Goal: Task Accomplishment & Management: Use online tool/utility

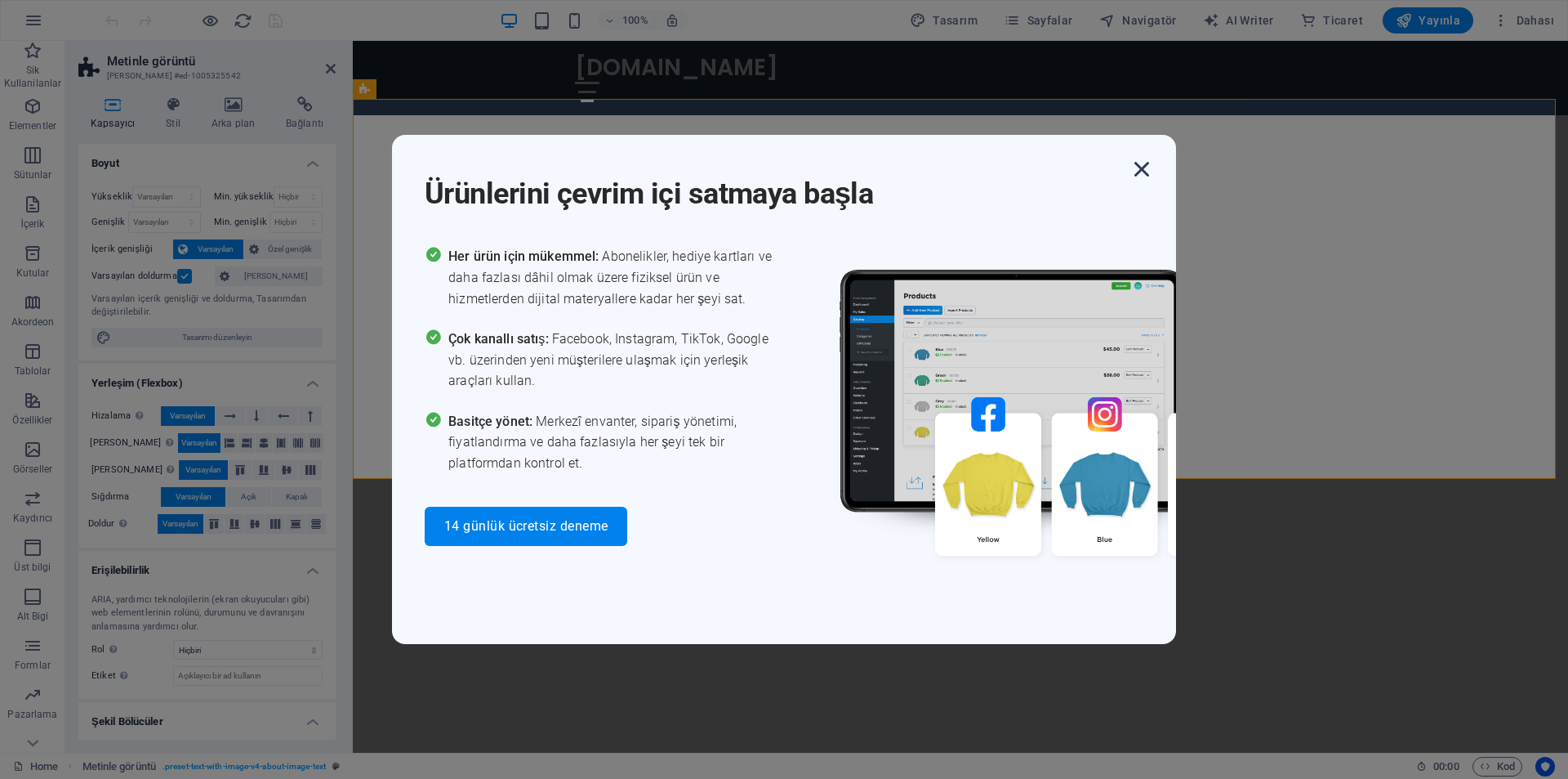
scroll to position [654, 0]
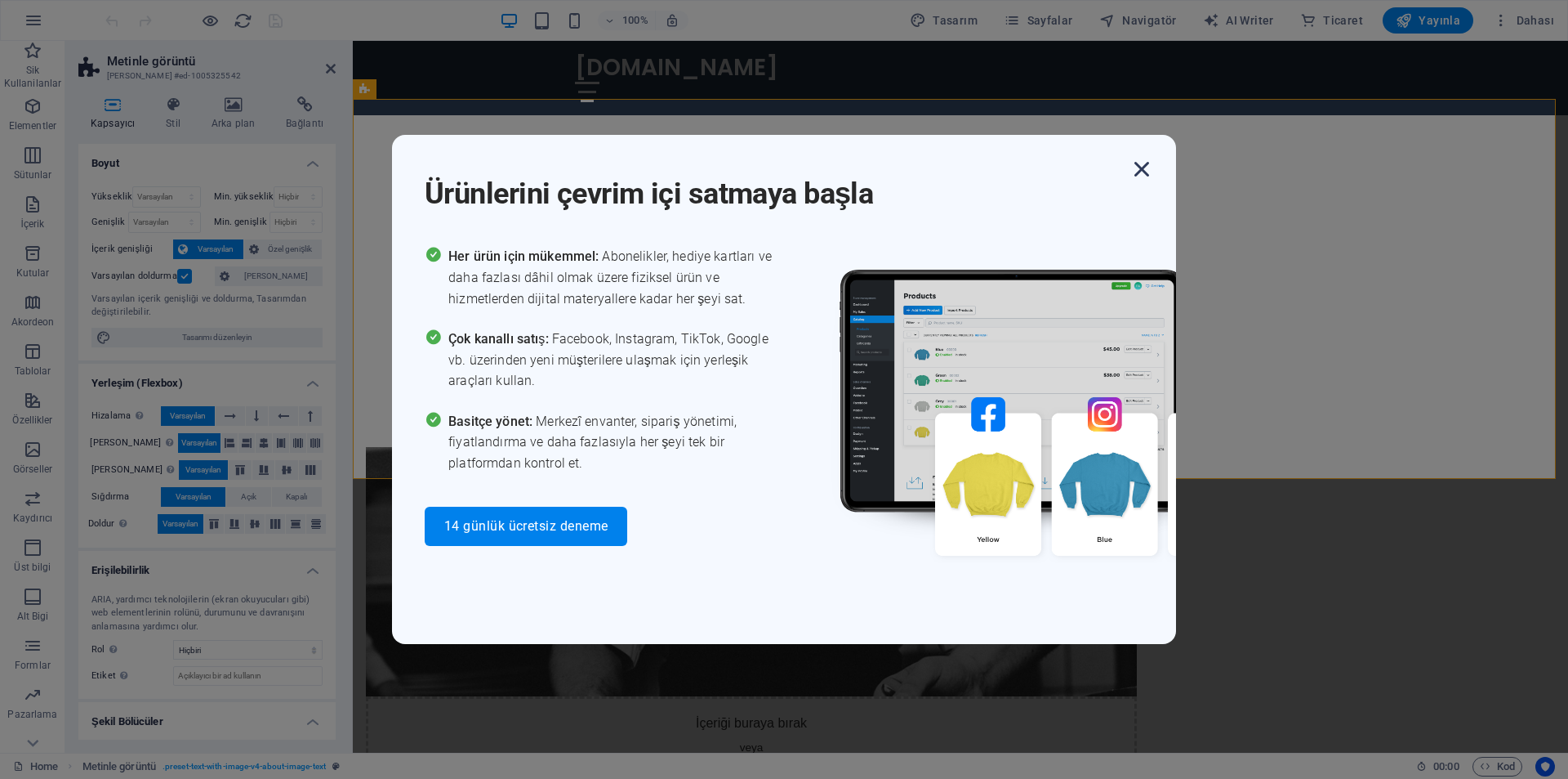
click at [1140, 169] on icon "button" at bounding box center [1142, 169] width 29 height 29
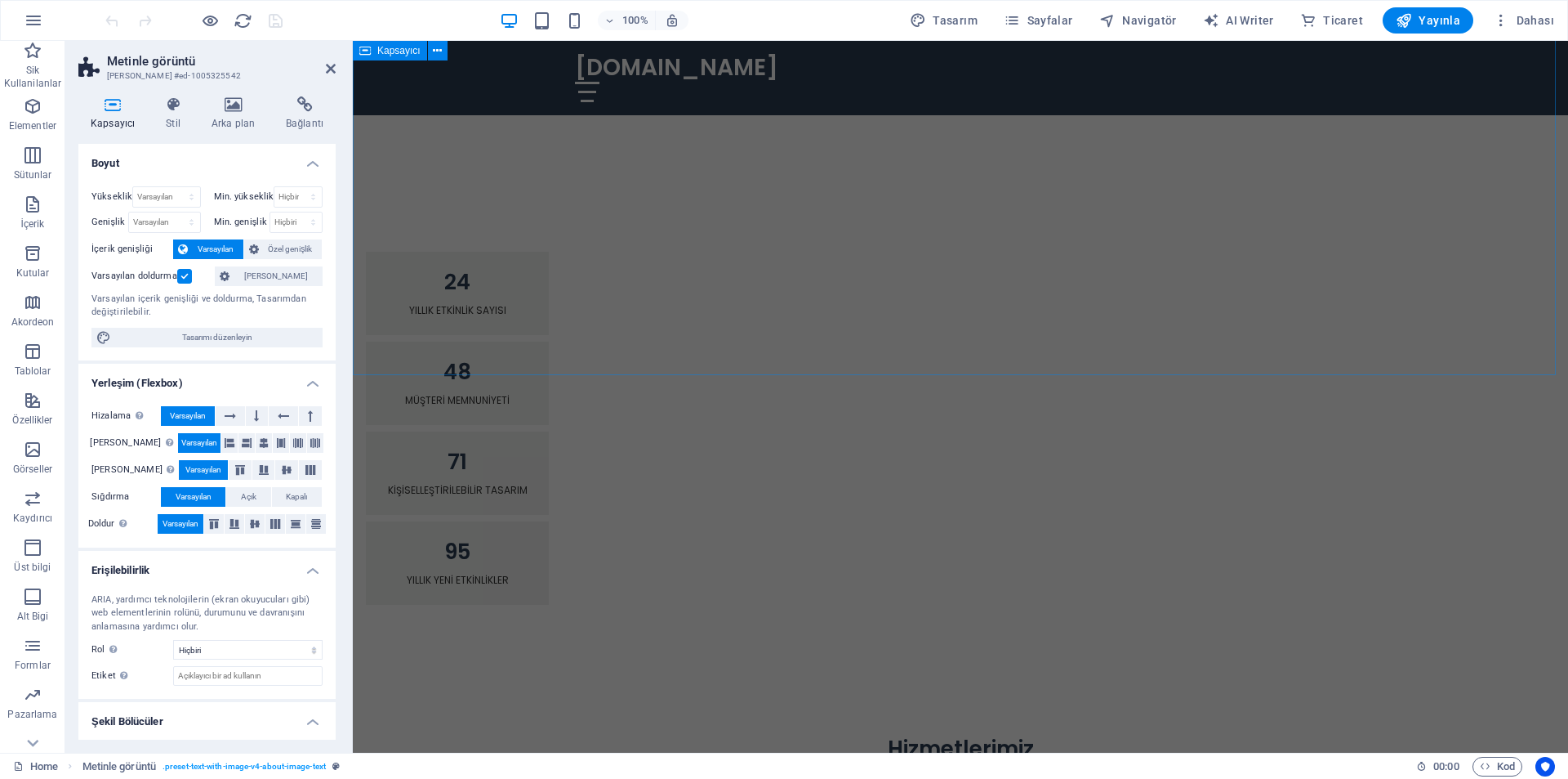
scroll to position [1961, 0]
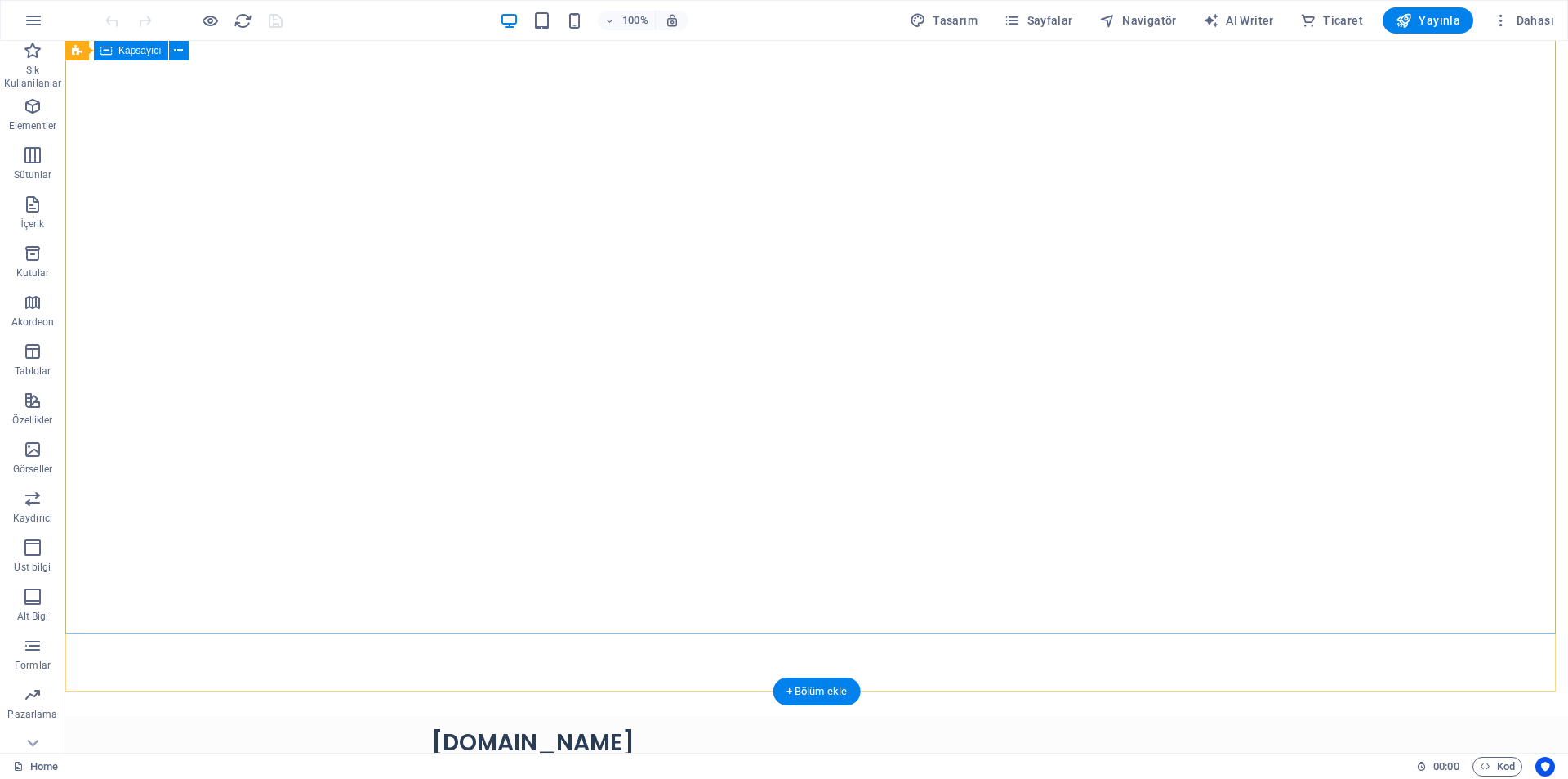
scroll to position [0, 0]
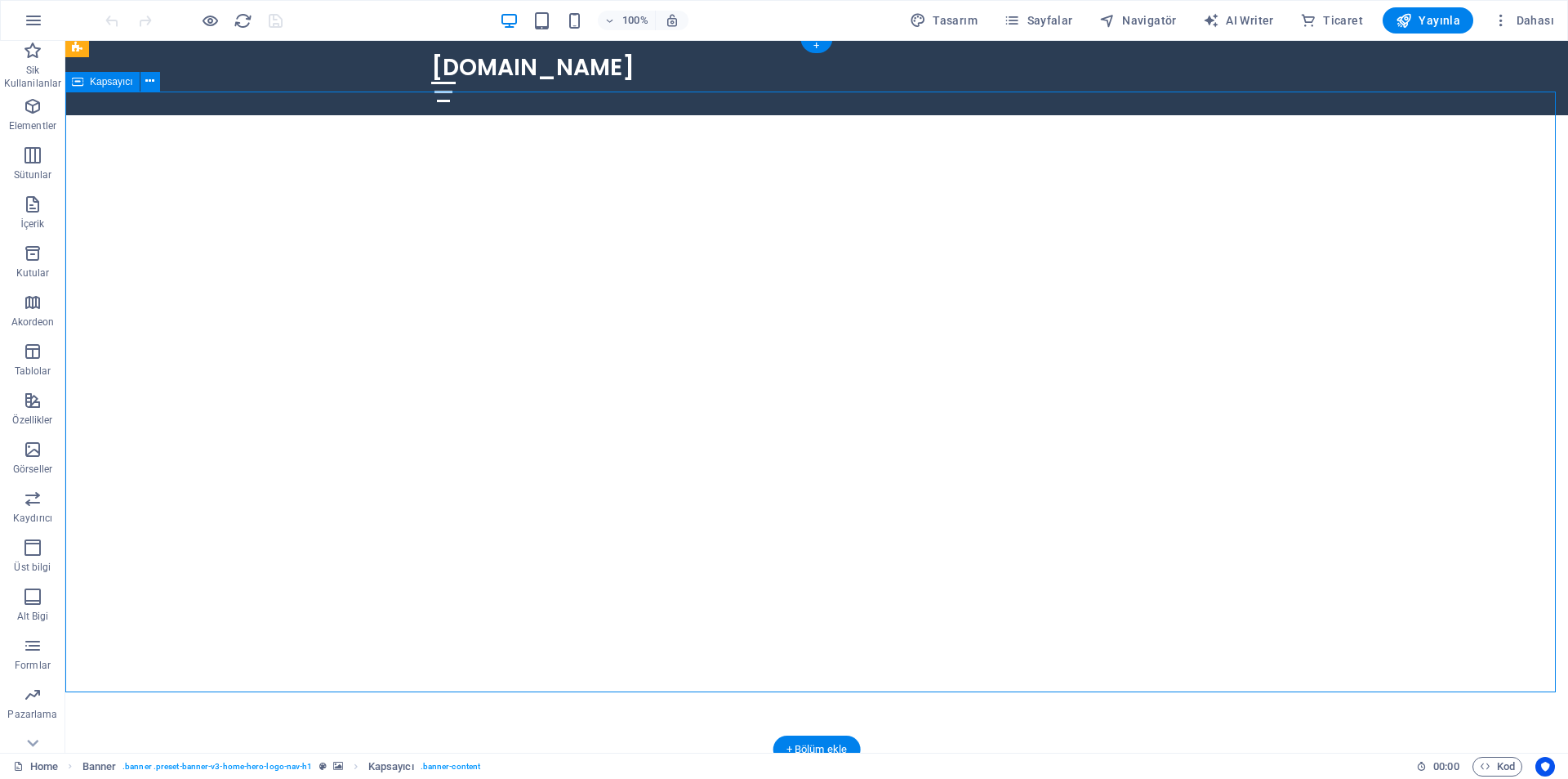
scroll to position [245, 0]
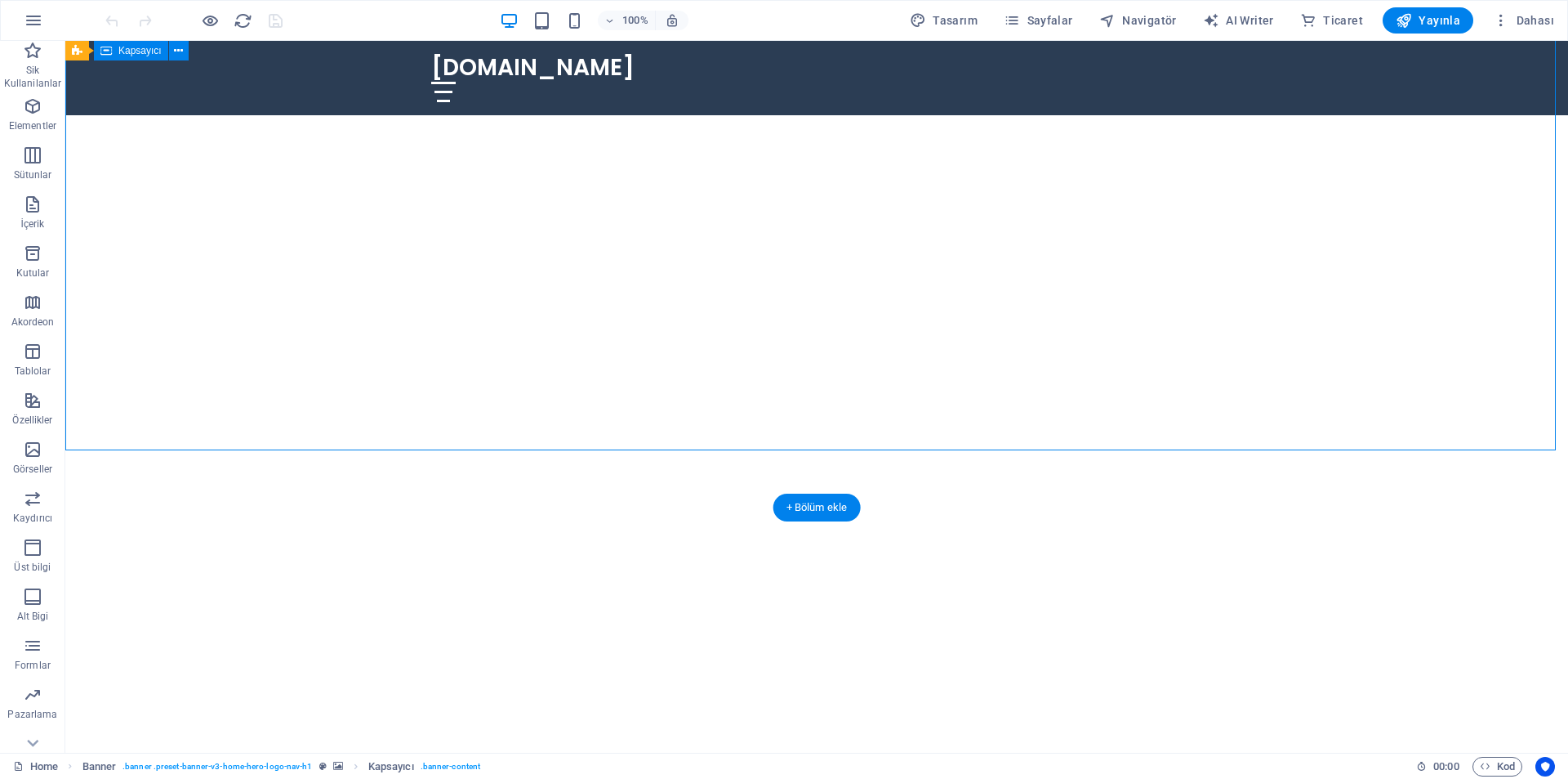
click at [1053, 508] on div "Eşsiz Etkinlik Anılarınızı Yaratın!" at bounding box center [816, 620] width 1503 height 226
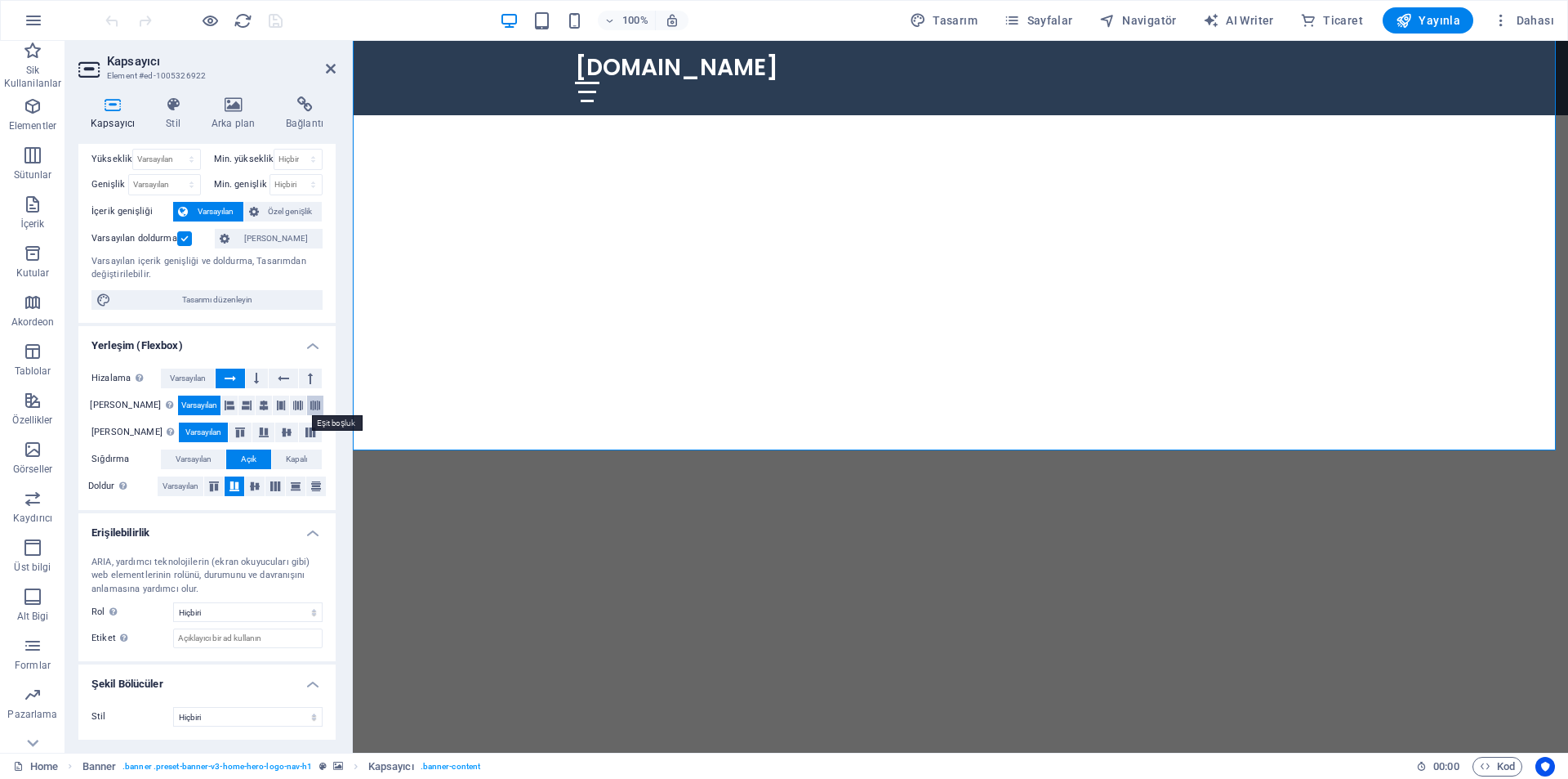
scroll to position [0, 0]
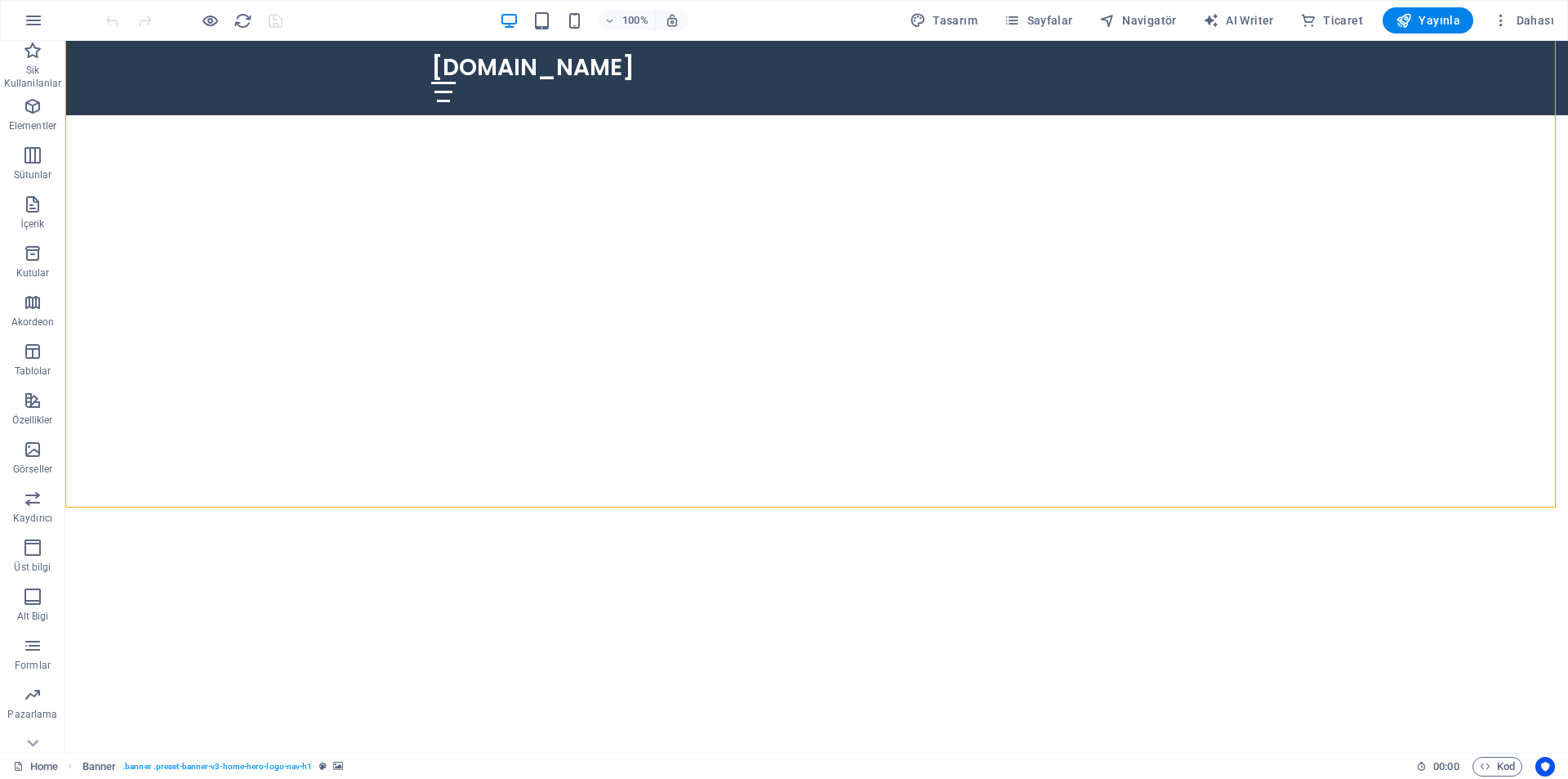
select select "vh"
select select "header"
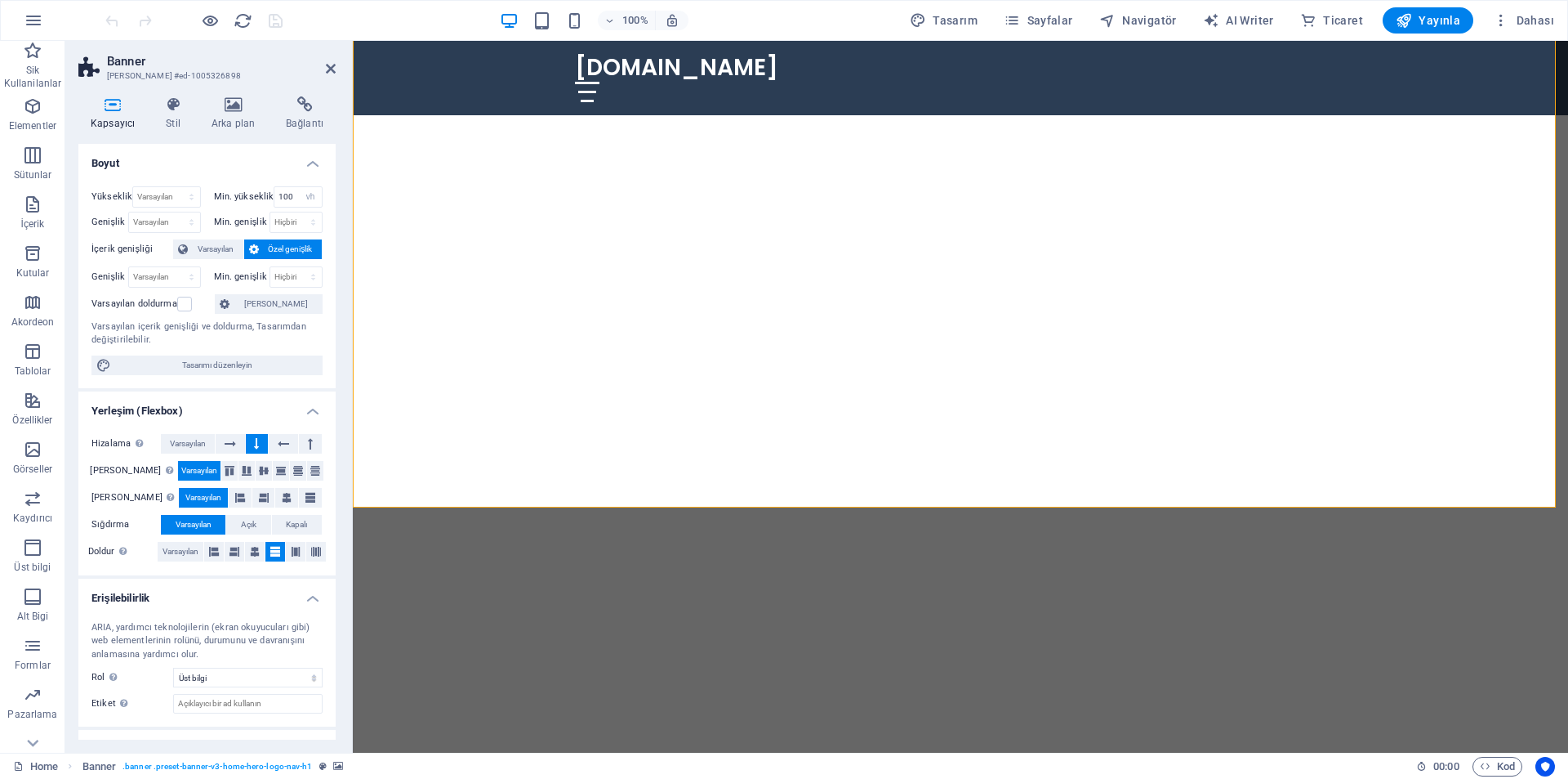
scroll to position [65, 0]
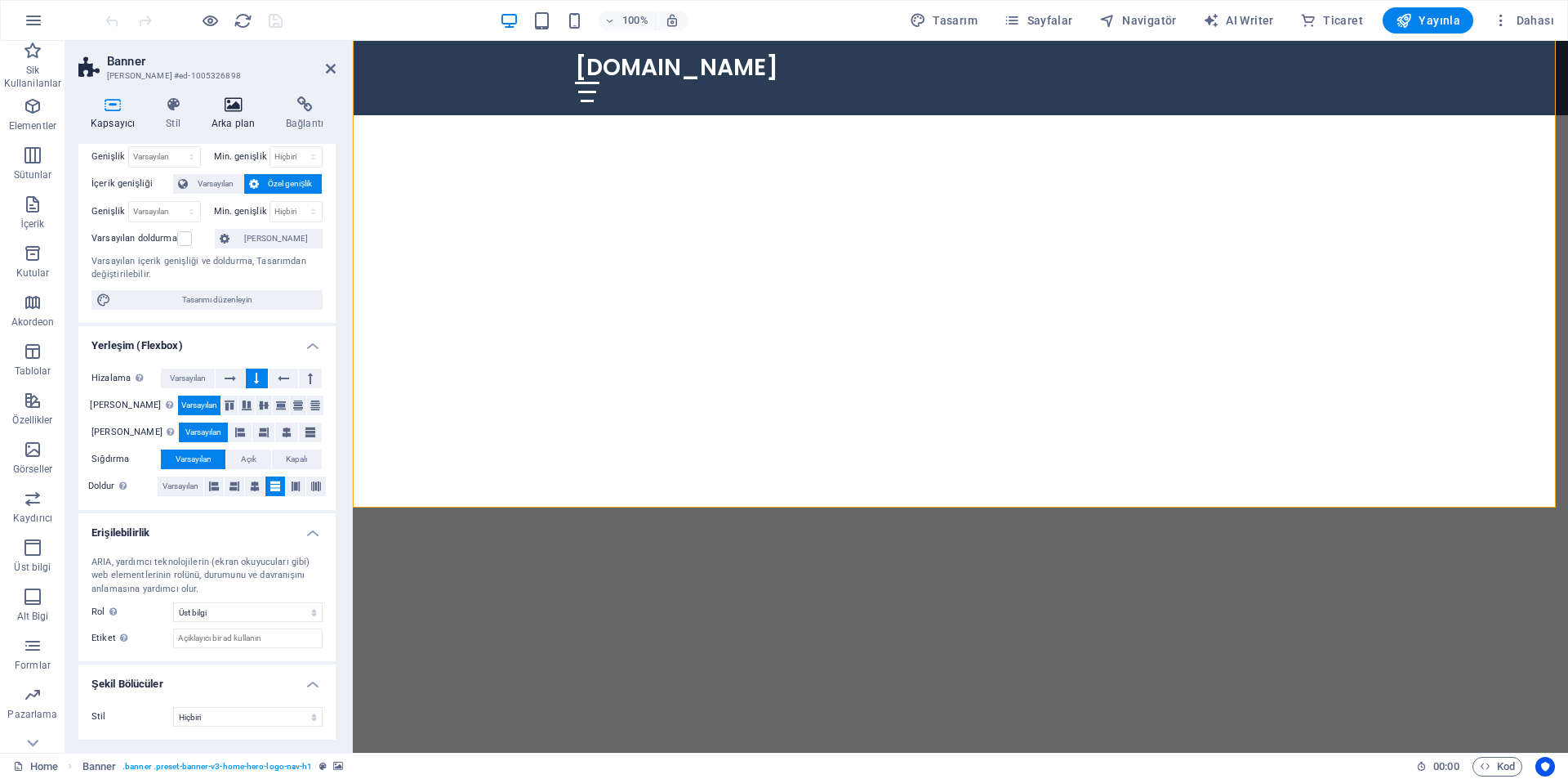
click at [237, 111] on icon at bounding box center [233, 104] width 68 height 16
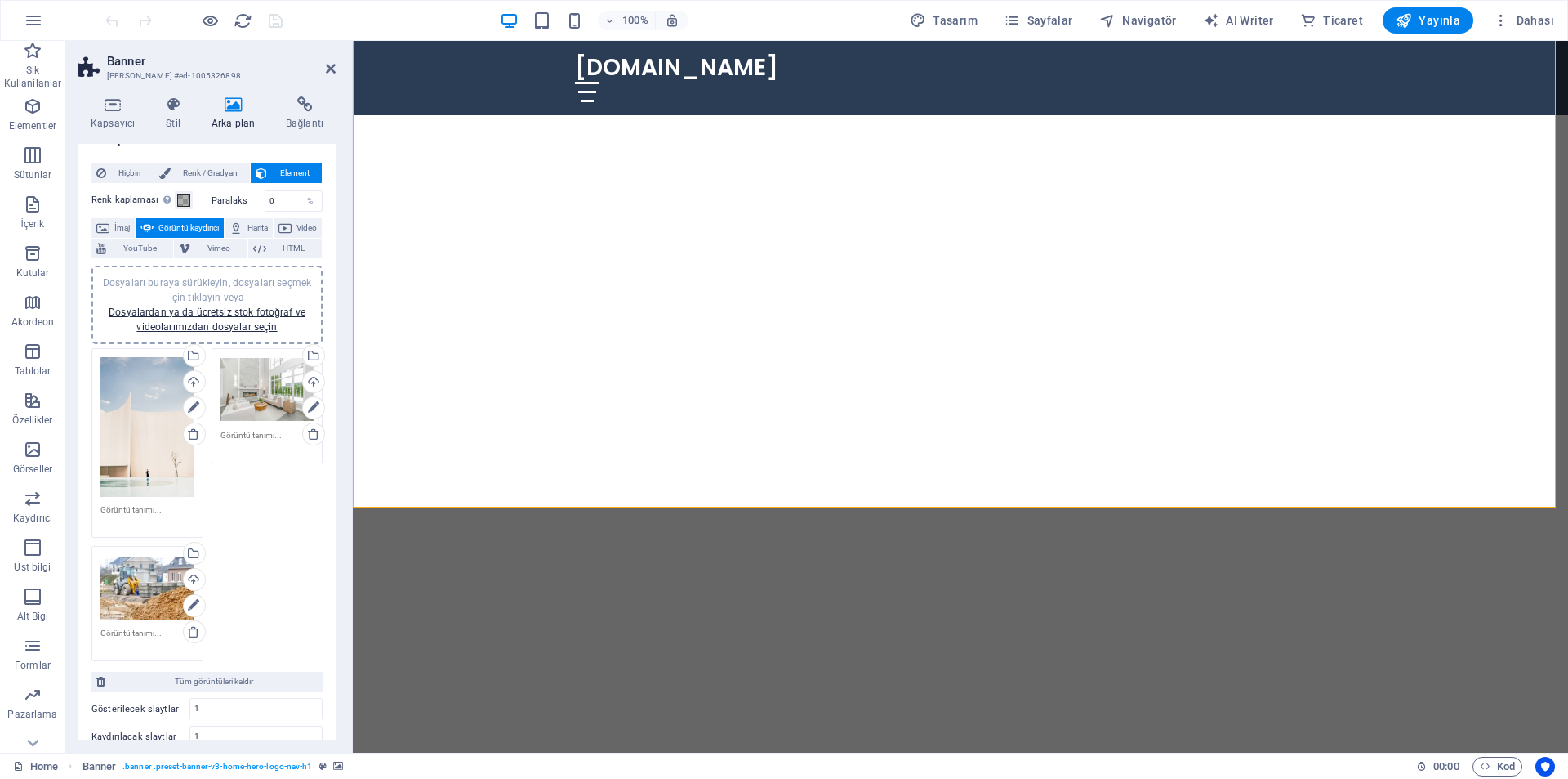
scroll to position [0, 0]
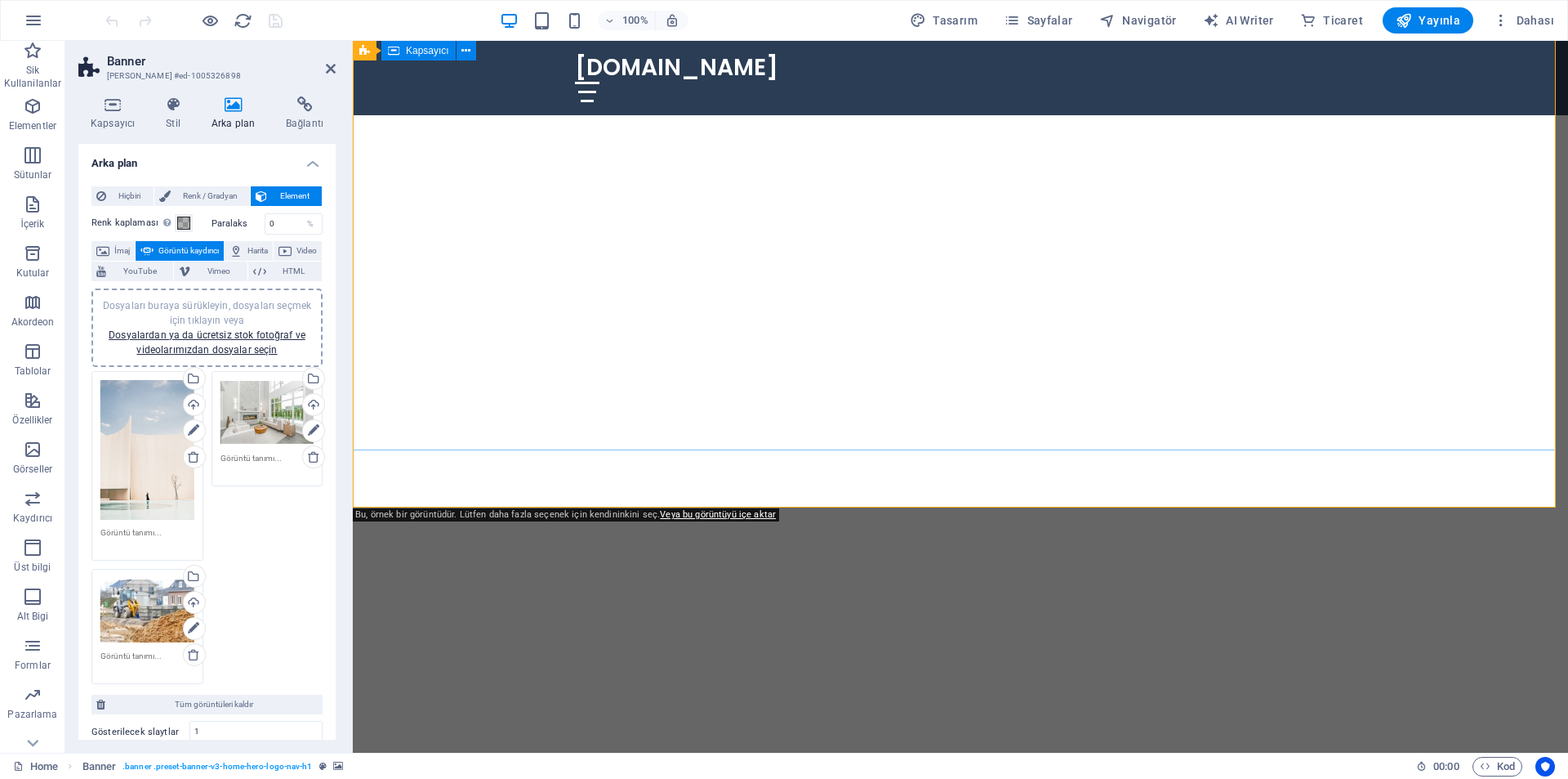
click at [862, 508] on div "Eşsiz Etkinlik Anılarınızı Yaratın!" at bounding box center [961, 620] width 1215 height 226
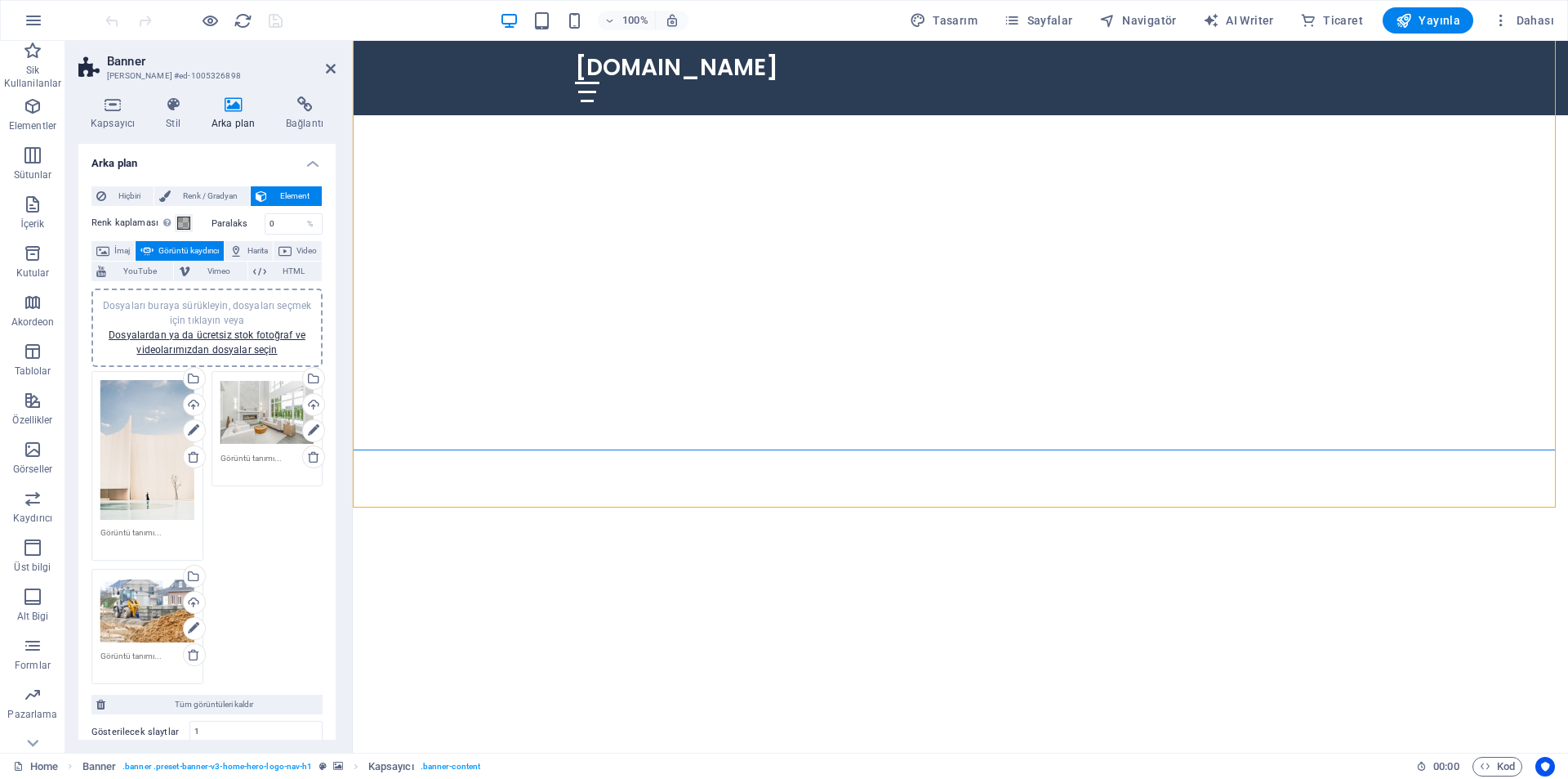
click at [231, 113] on h4 "Arka plan" at bounding box center [235, 113] width 74 height 34
click at [191, 570] on div "Dosya yöneticisinden, stok fotoğraflardan dosyalar seçin veya dosya(lar) yükley…" at bounding box center [192, 577] width 24 height 24
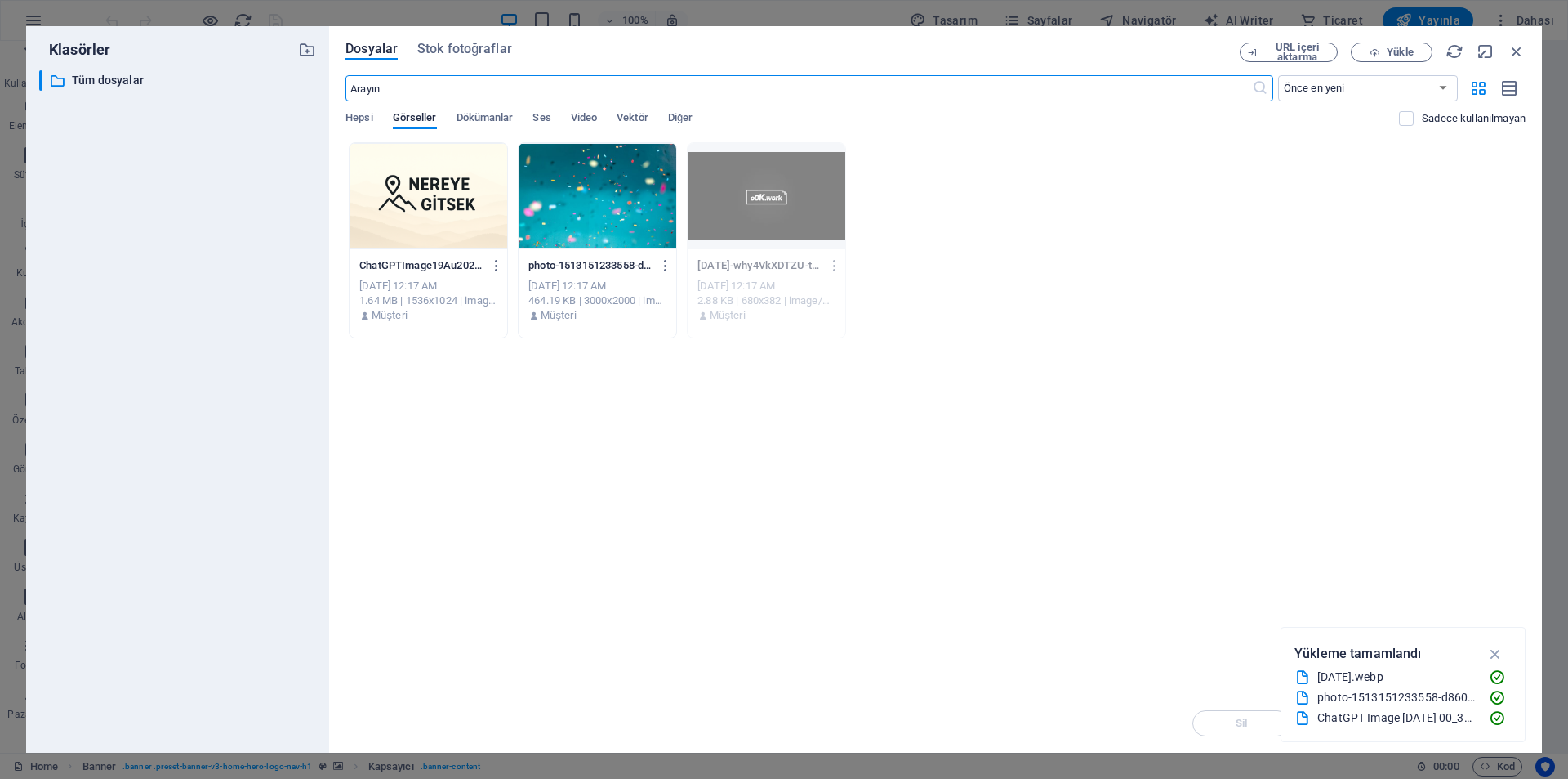
click at [763, 212] on div at bounding box center [766, 195] width 158 height 106
drag, startPoint x: 913, startPoint y: 324, endPoint x: 532, endPoint y: 230, distance: 392.4
click at [532, 230] on div "ChatGPTImage19Au202500_34_04-wQf51L5q2a3ca_p1B7Gq0Q.png ChatGPTImage19Au202500_…" at bounding box center [935, 240] width 1180 height 196
drag, startPoint x: 1518, startPoint y: 56, endPoint x: 1159, endPoint y: 17, distance: 361.1
click at [1518, 56] on icon "button" at bounding box center [1516, 52] width 18 height 18
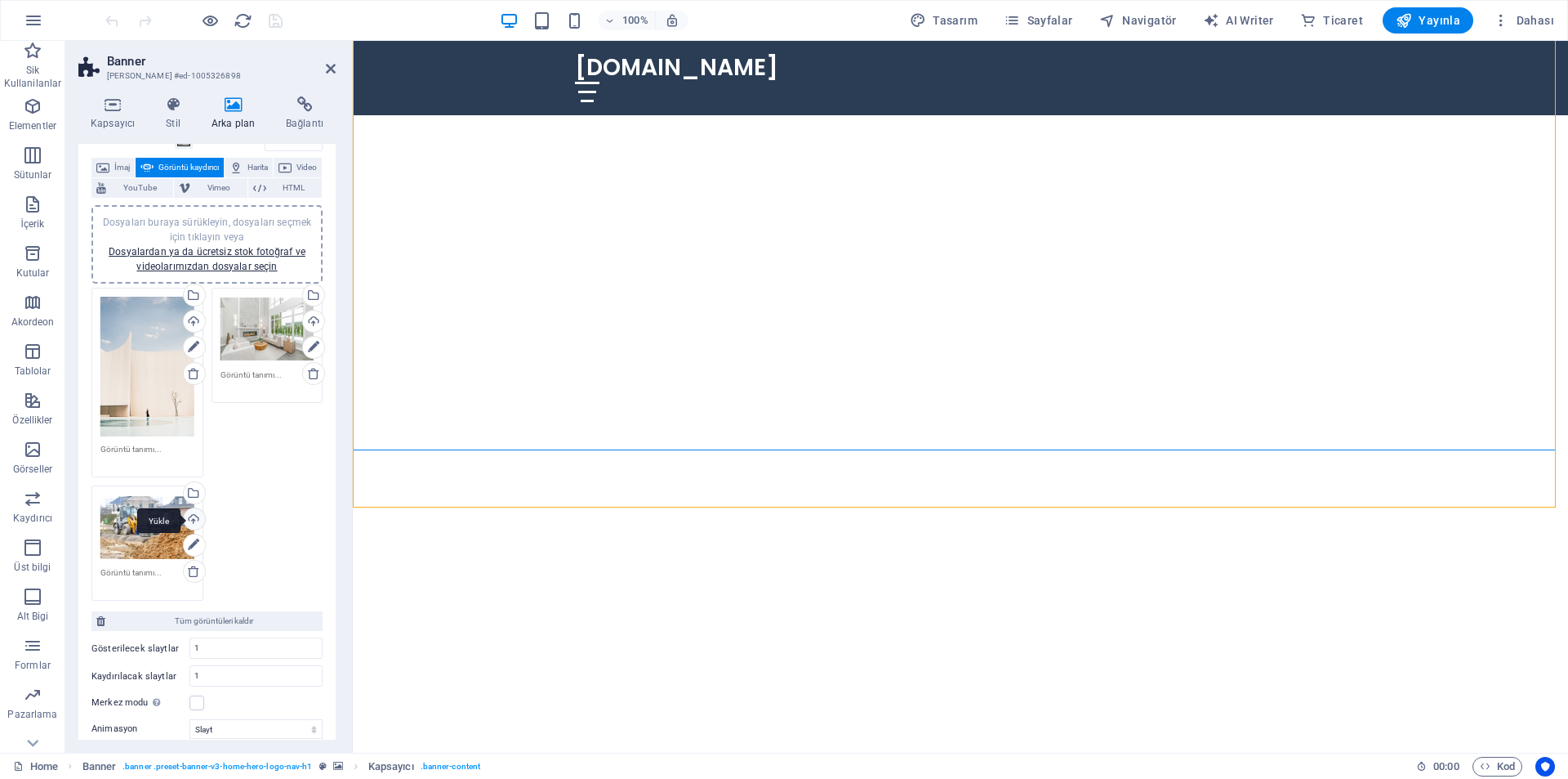
scroll to position [82, 0]
click at [190, 543] on icon at bounding box center [194, 547] width 12 height 20
click at [171, 385] on div "Dosyaları buraya sürükleyin, dosyaları seçmek için tıklayın veya Dosyalardan ya…" at bounding box center [147, 368] width 94 height 140
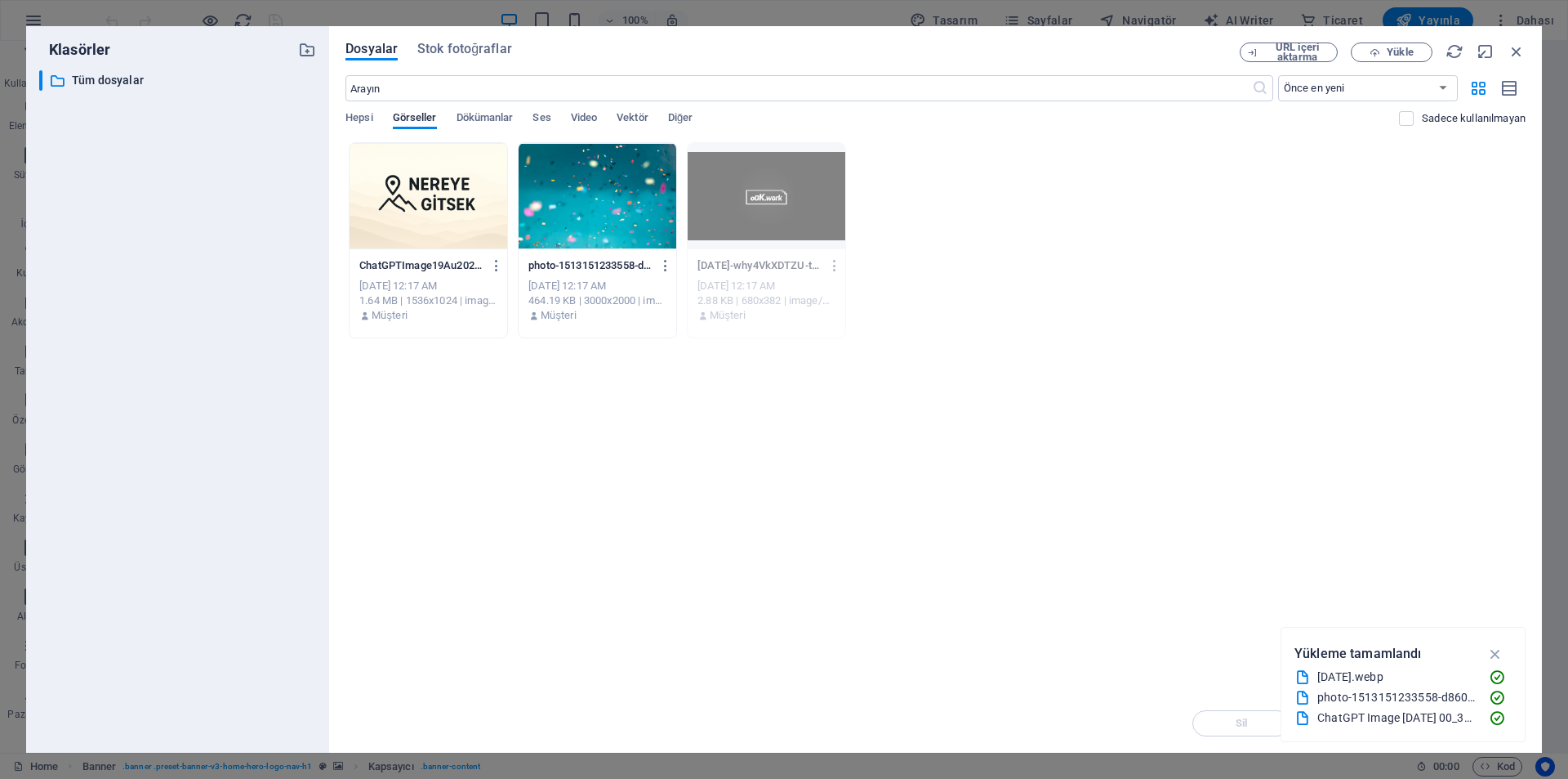
click at [586, 190] on div at bounding box center [597, 195] width 158 height 106
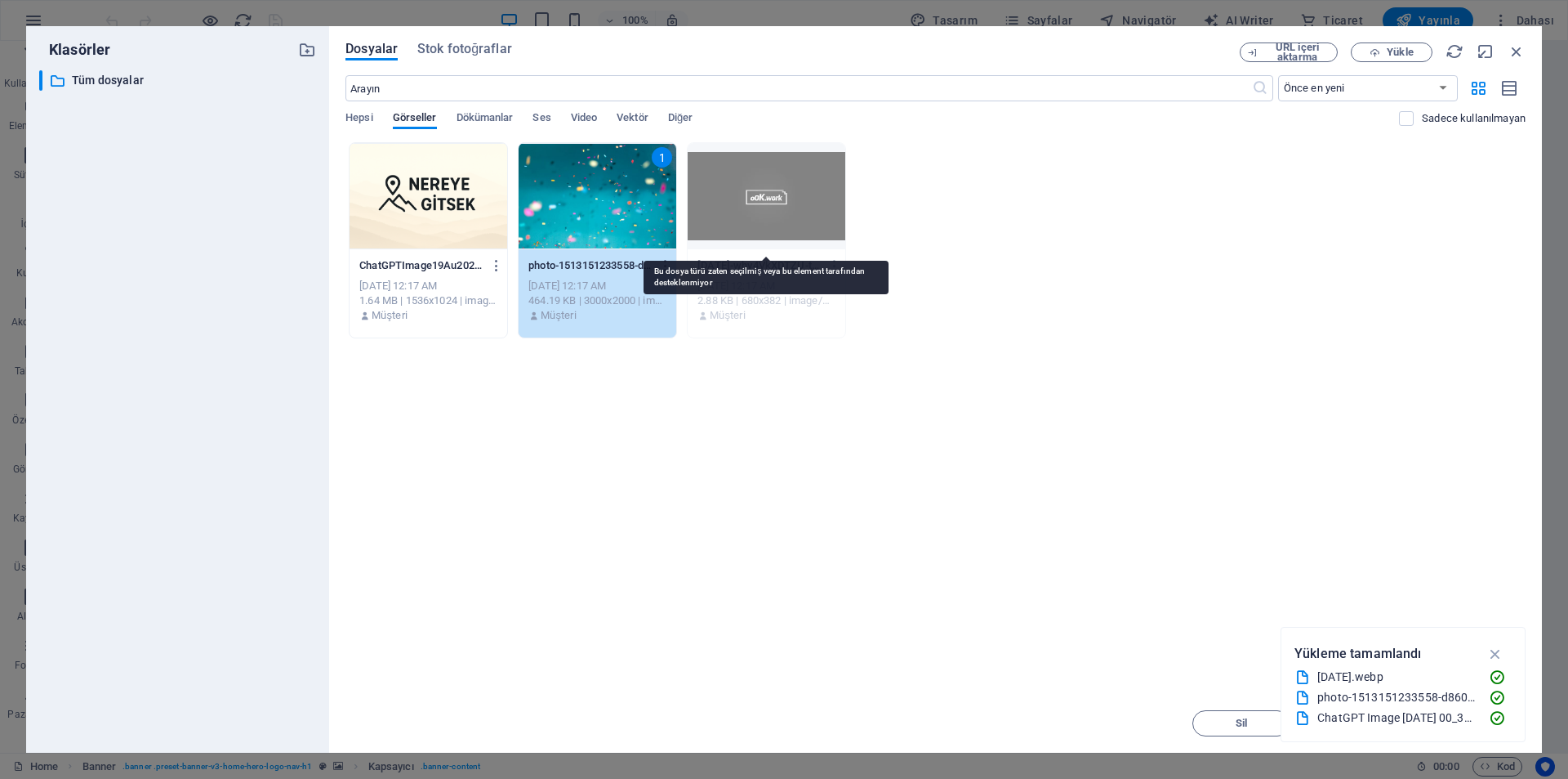
click at [838, 179] on div at bounding box center [766, 195] width 158 height 106
click at [1494, 654] on icon "button" at bounding box center [1495, 653] width 19 height 18
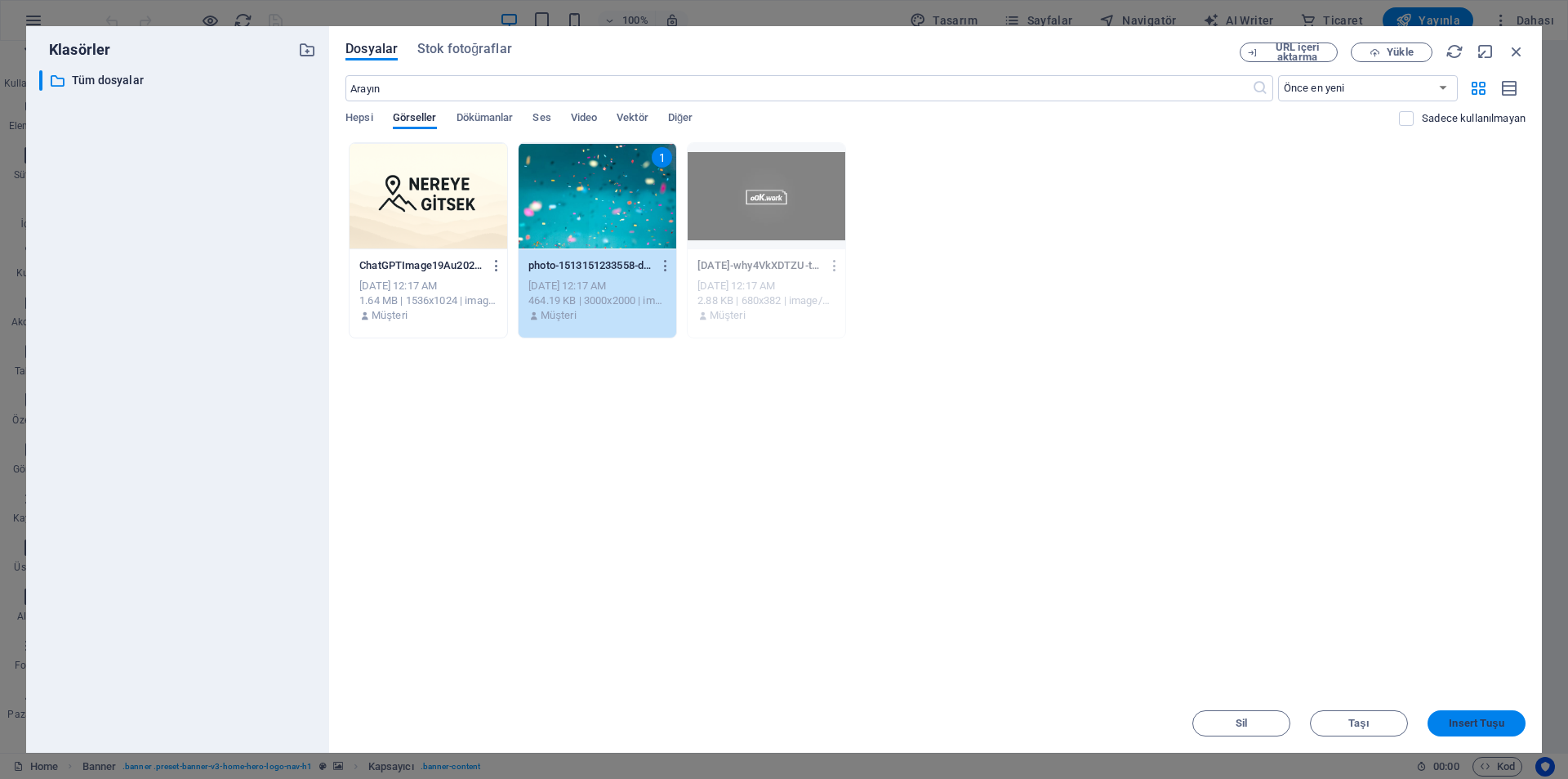
click at [1488, 727] on span "Insert Tuşu" at bounding box center [1475, 723] width 54 height 10
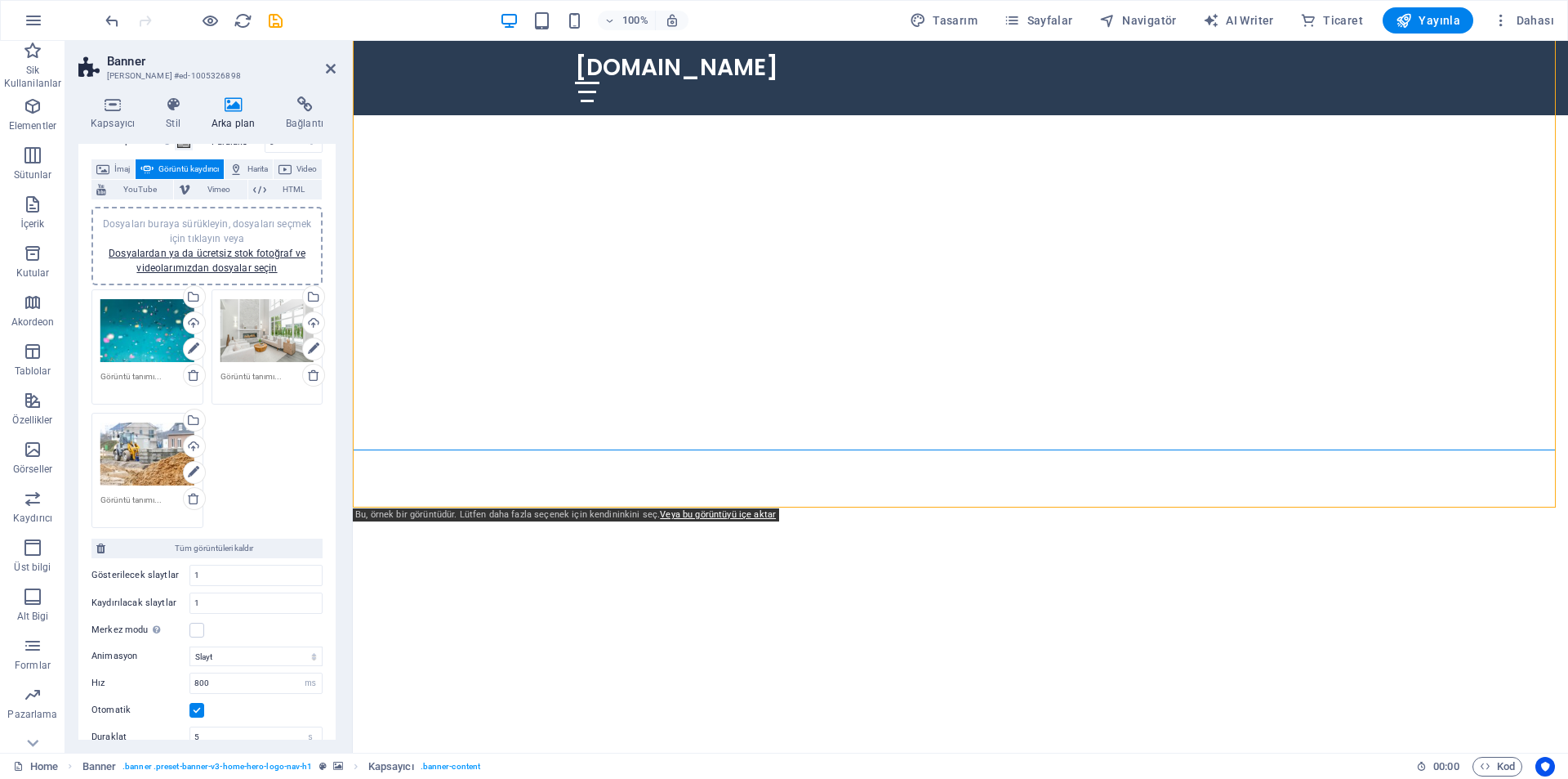
click at [266, 363] on div "Dosyaları buraya sürükleyin, dosyaları seçmek için tıklayın veya Dosyalardan ya…" at bounding box center [267, 330] width 94 height 65
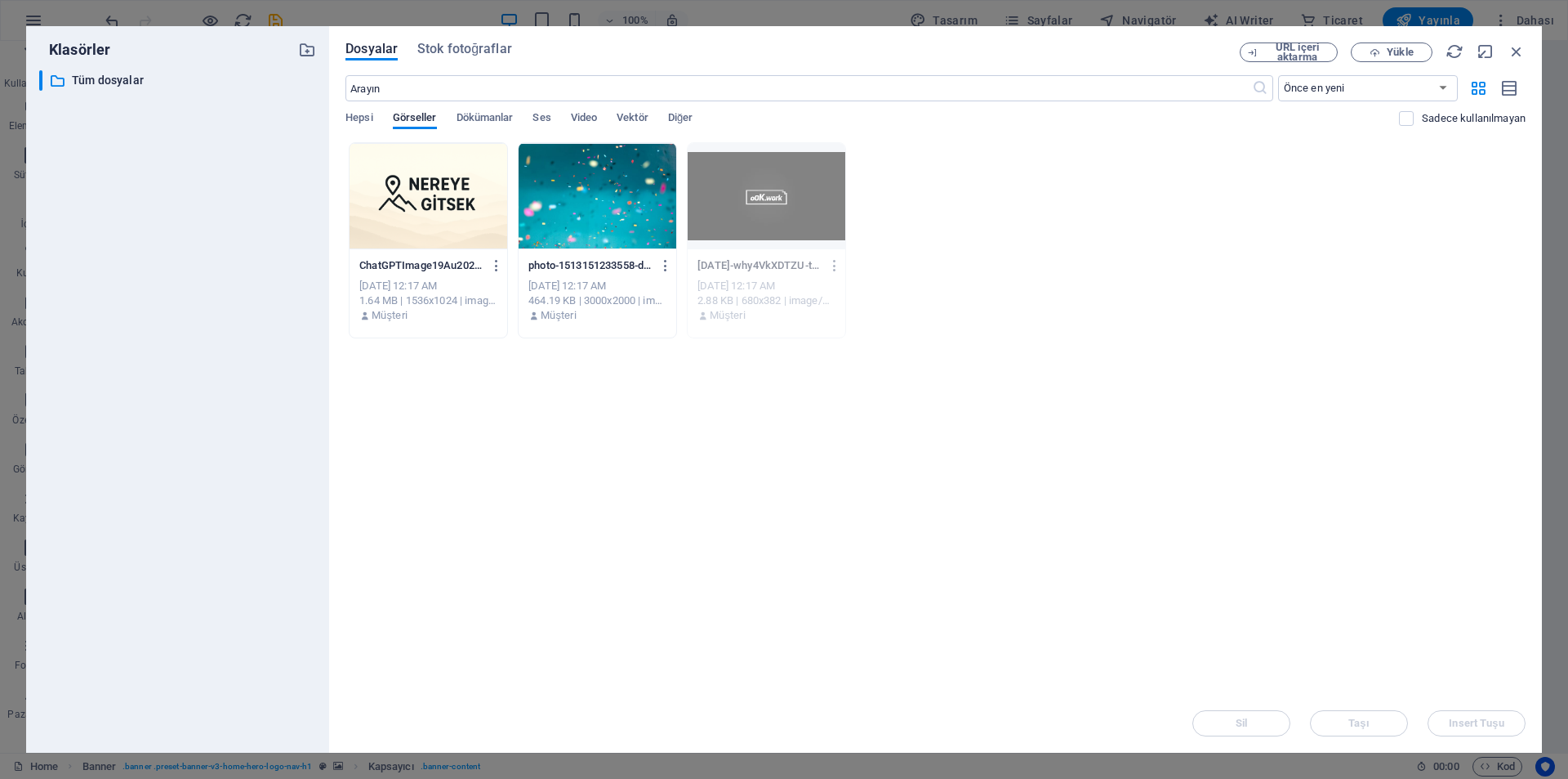
click at [387, 227] on div at bounding box center [428, 195] width 158 height 106
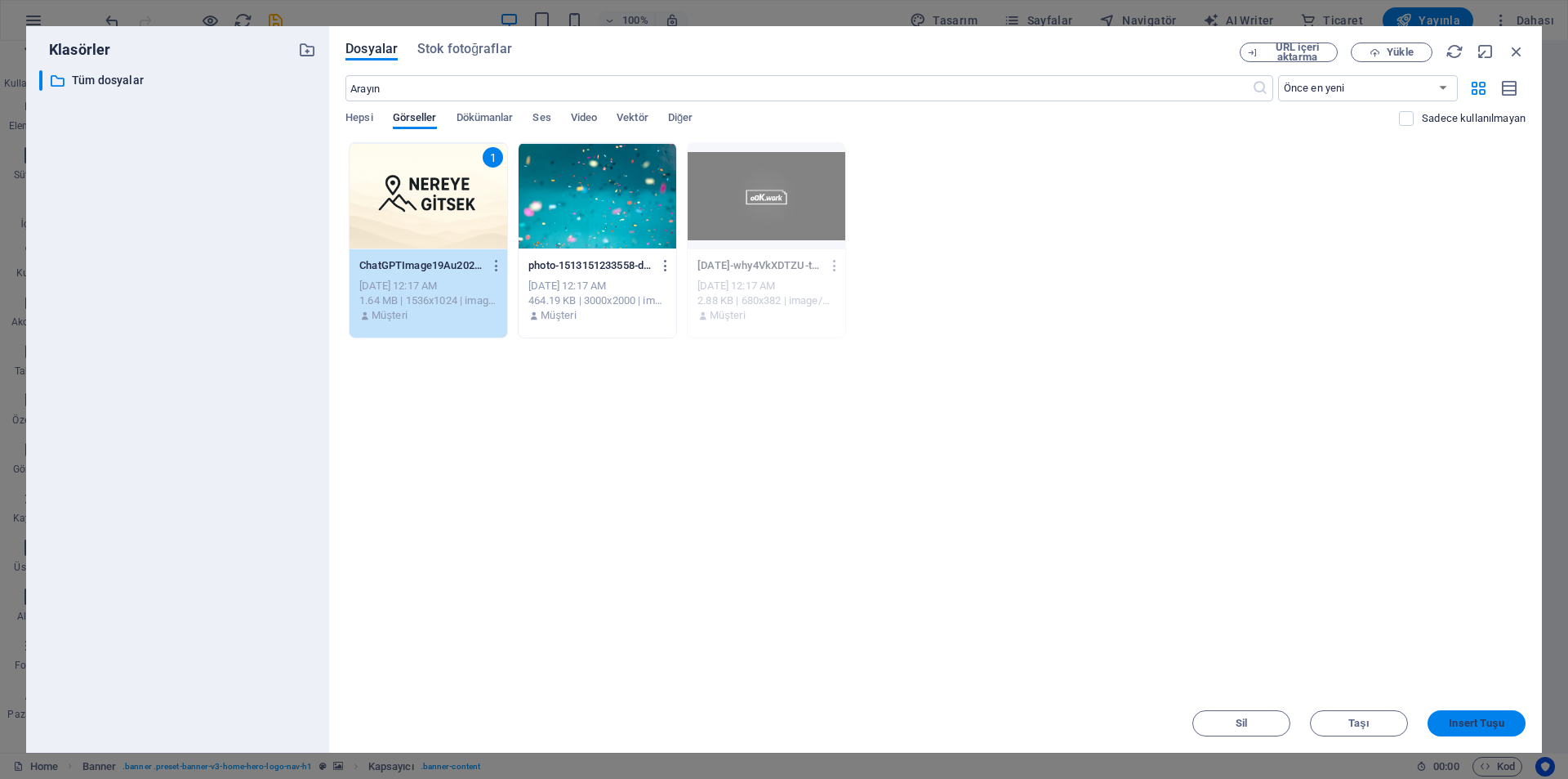
drag, startPoint x: 1468, startPoint y: 728, endPoint x: 1093, endPoint y: 690, distance: 376.9
click at [1468, 728] on span "Insert Tuşu" at bounding box center [1475, 723] width 54 height 10
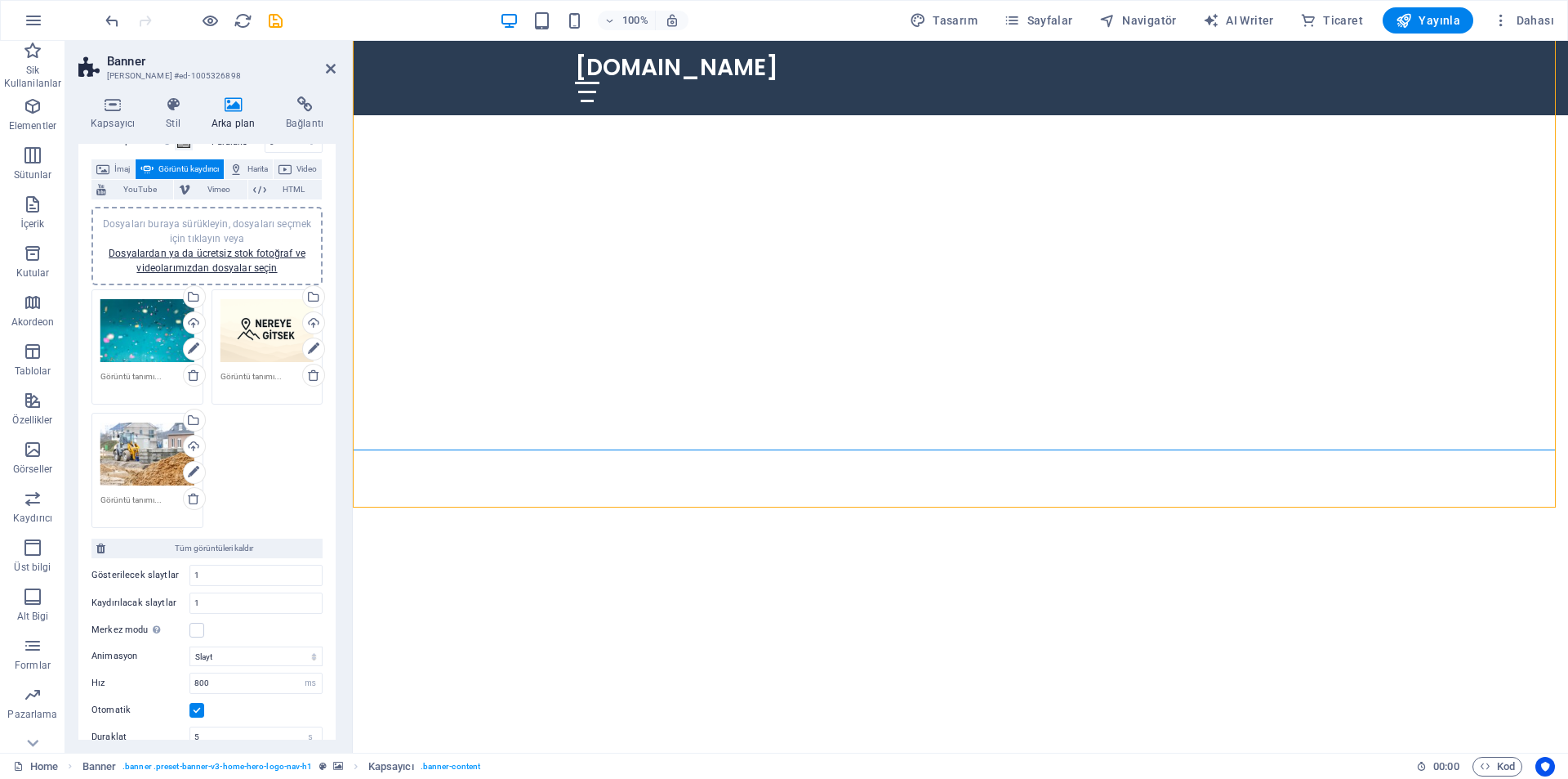
click at [147, 468] on div "Dosyaları buraya sürükleyin, dosyaları seçmek için tıklayın veya Dosyalardan ya…" at bounding box center [147, 453] width 94 height 65
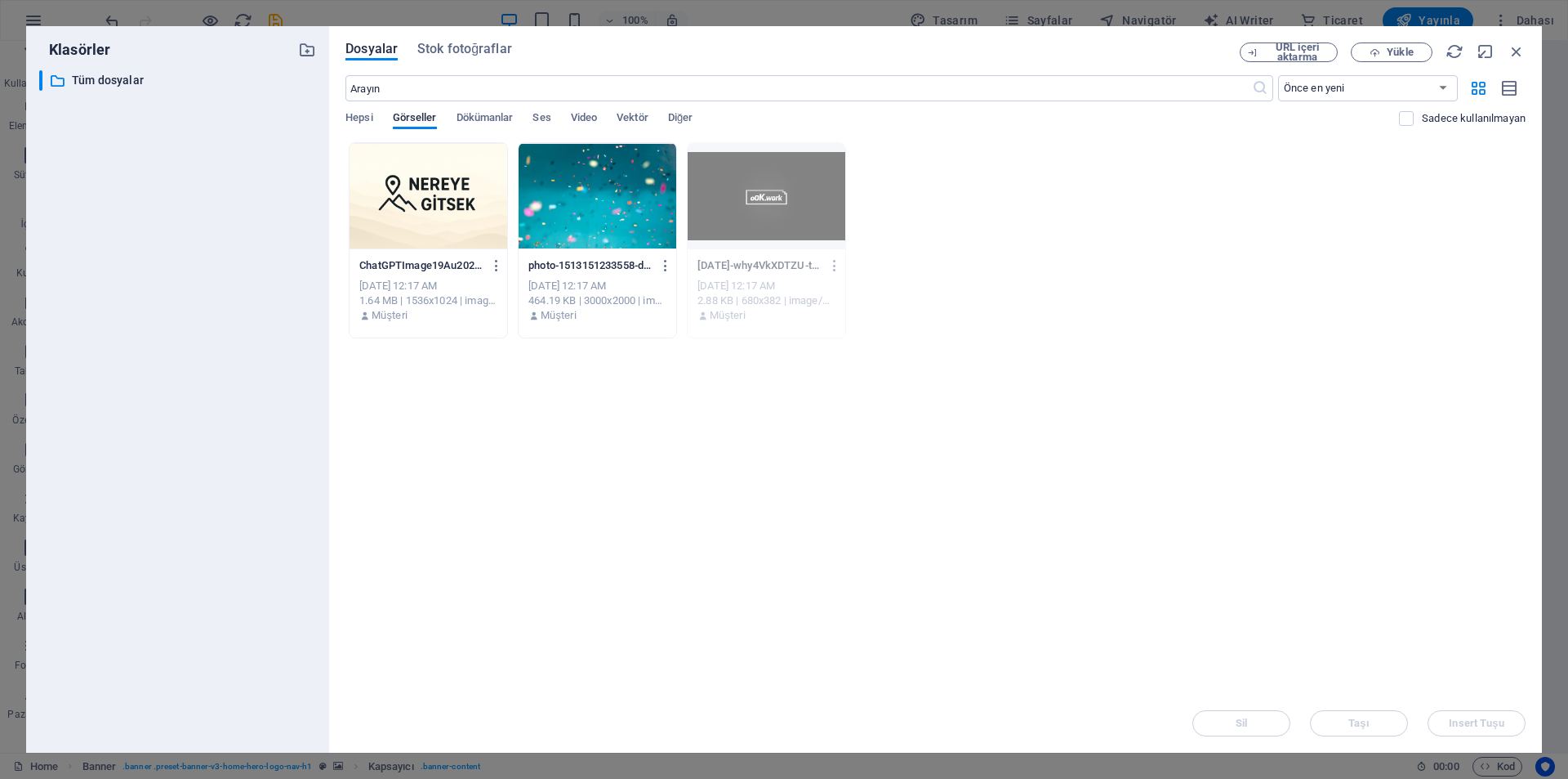
click at [425, 214] on div at bounding box center [428, 195] width 158 height 106
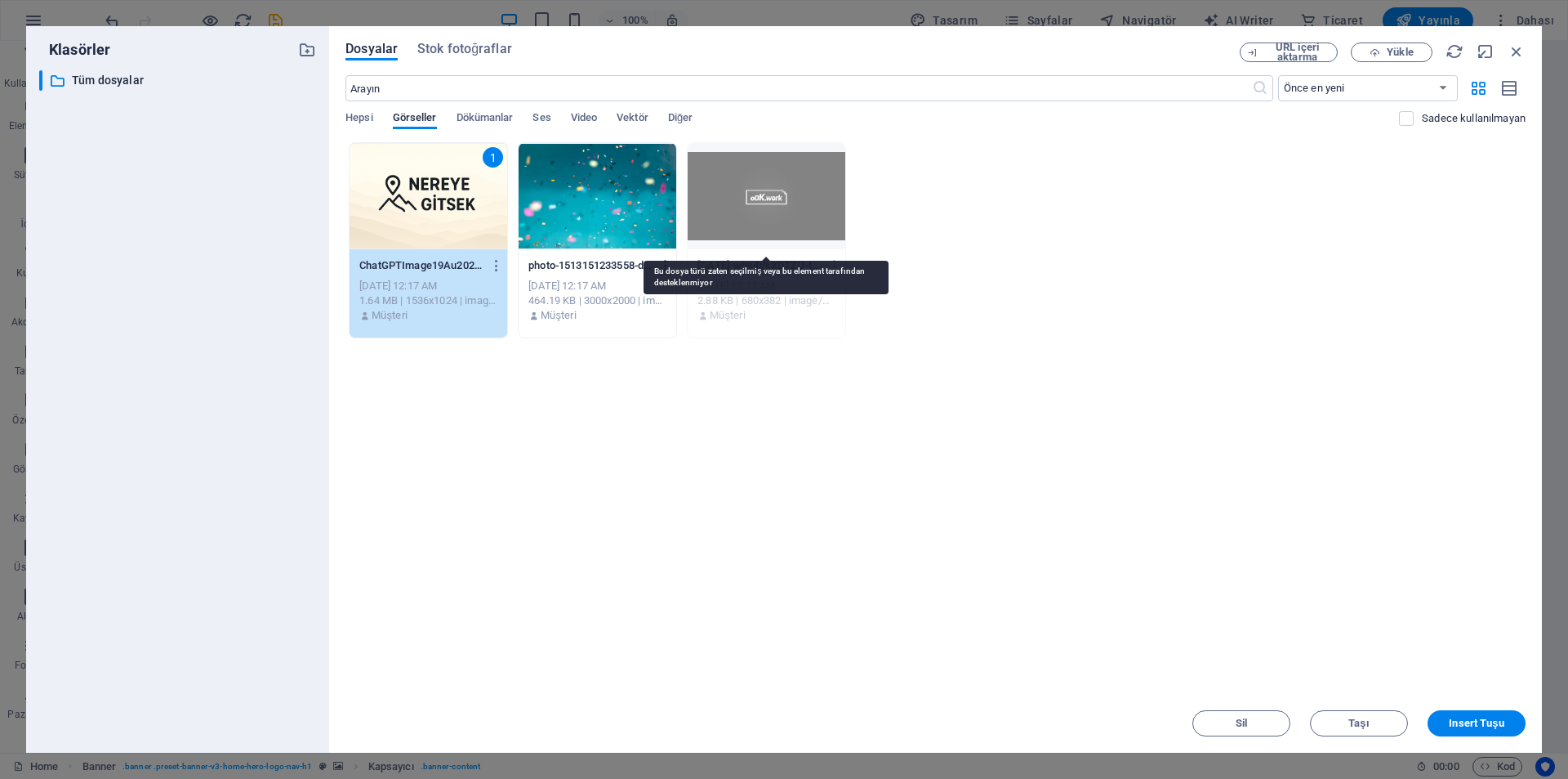
click at [761, 222] on div at bounding box center [766, 195] width 158 height 106
click at [493, 166] on div "1" at bounding box center [492, 157] width 21 height 21
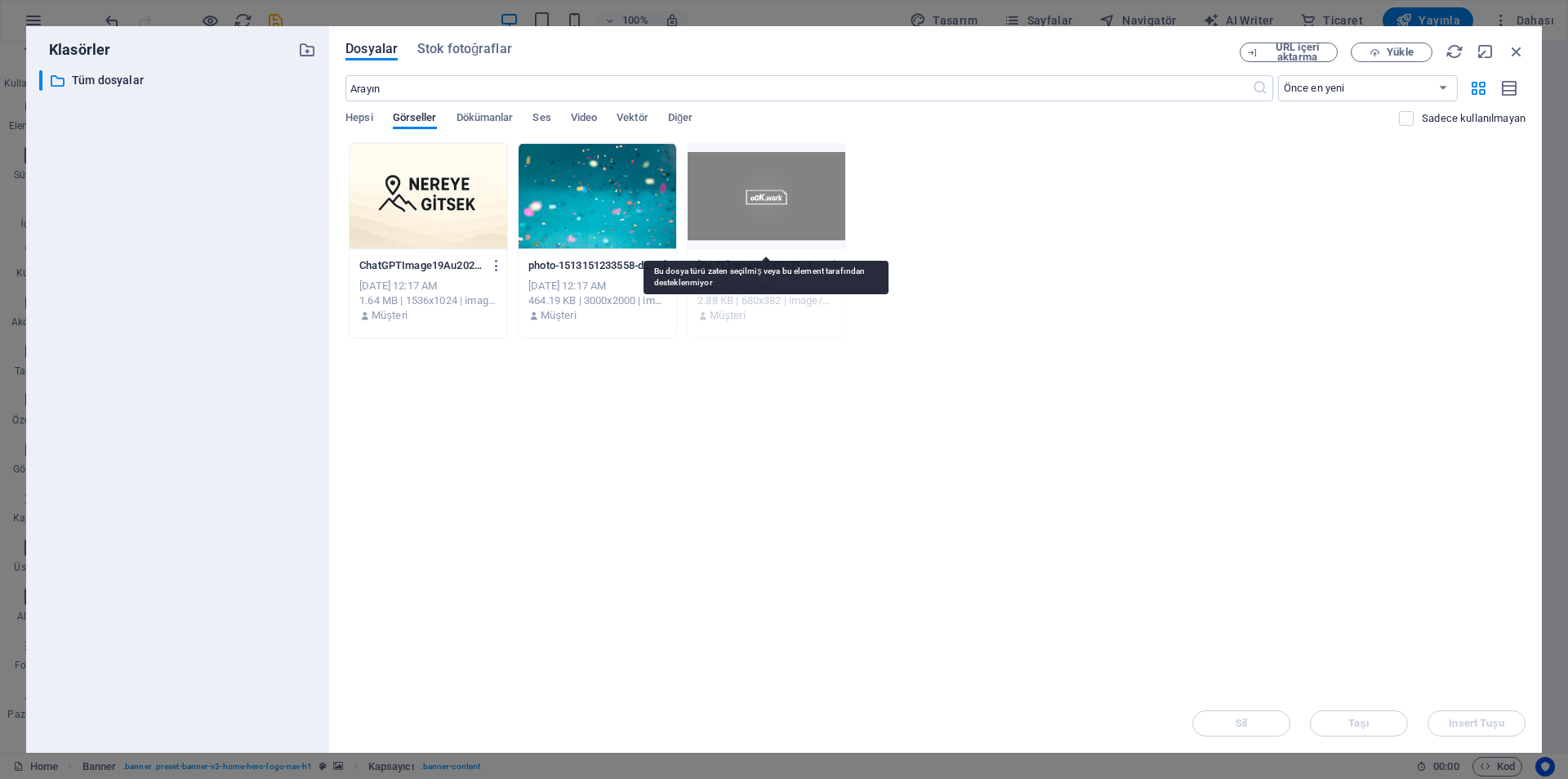
click at [752, 197] on div at bounding box center [766, 195] width 158 height 106
click at [775, 339] on div "Anında yüklemek için dosyaları buraya bırakın ChatGPTImage19Au202500_34_04-wQf5…" at bounding box center [935, 418] width 1180 height 551
click at [747, 295] on div "2.88 KB | 680x382 | image/webp" at bounding box center [766, 301] width 138 height 14
click at [453, 235] on div at bounding box center [428, 195] width 158 height 106
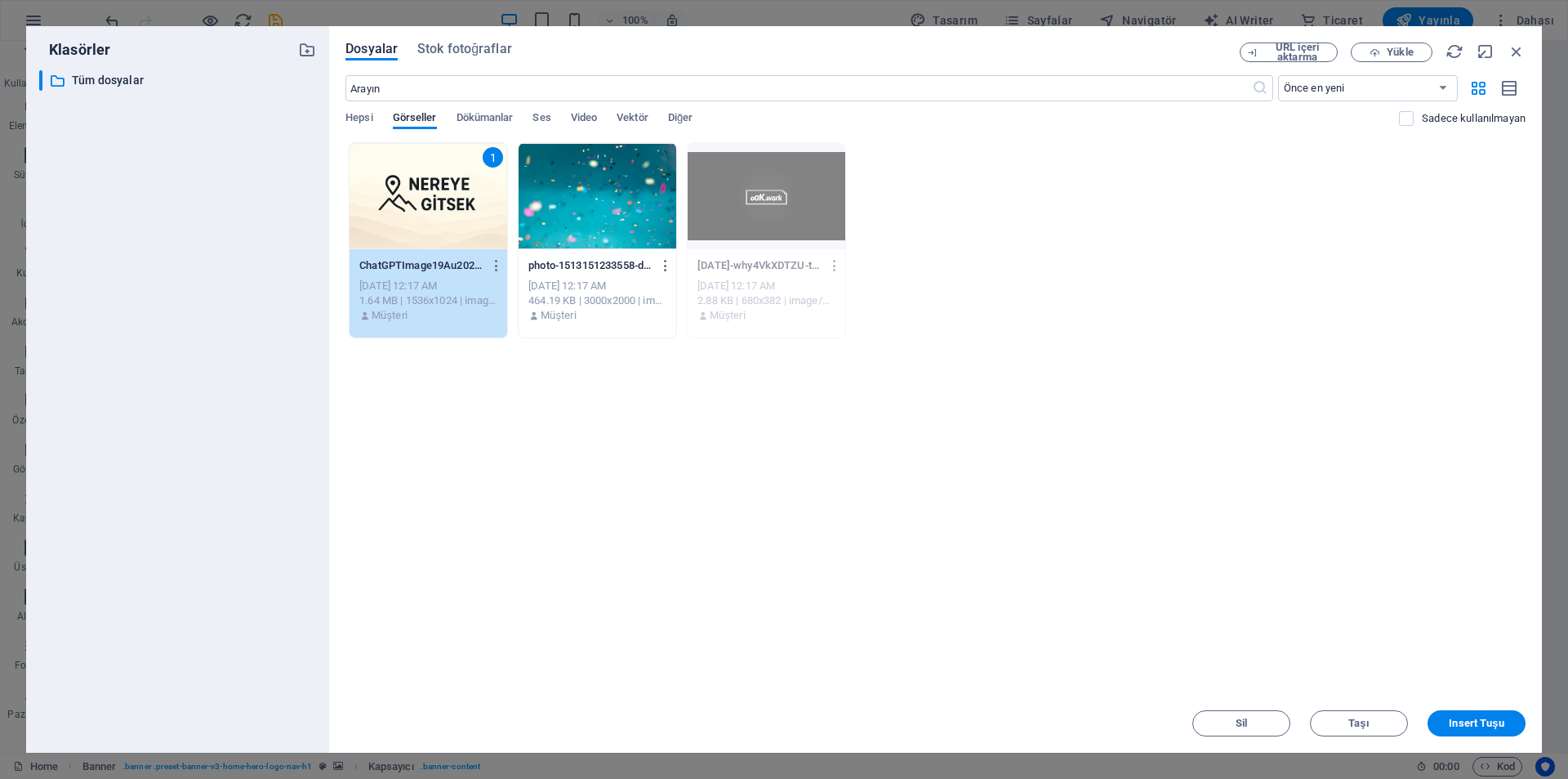
click at [466, 227] on div "1" at bounding box center [428, 195] width 158 height 106
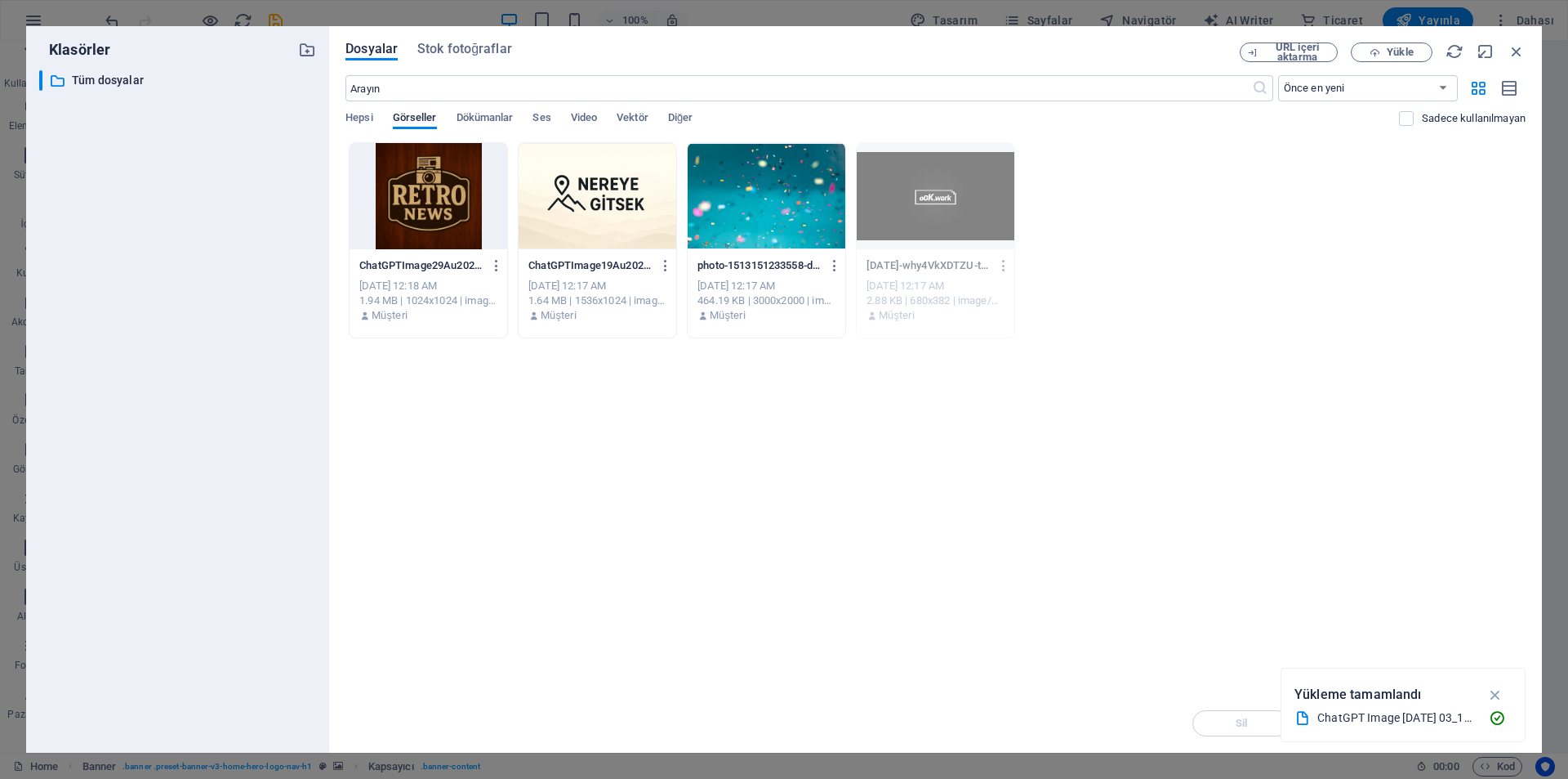
click at [441, 236] on div at bounding box center [428, 195] width 158 height 106
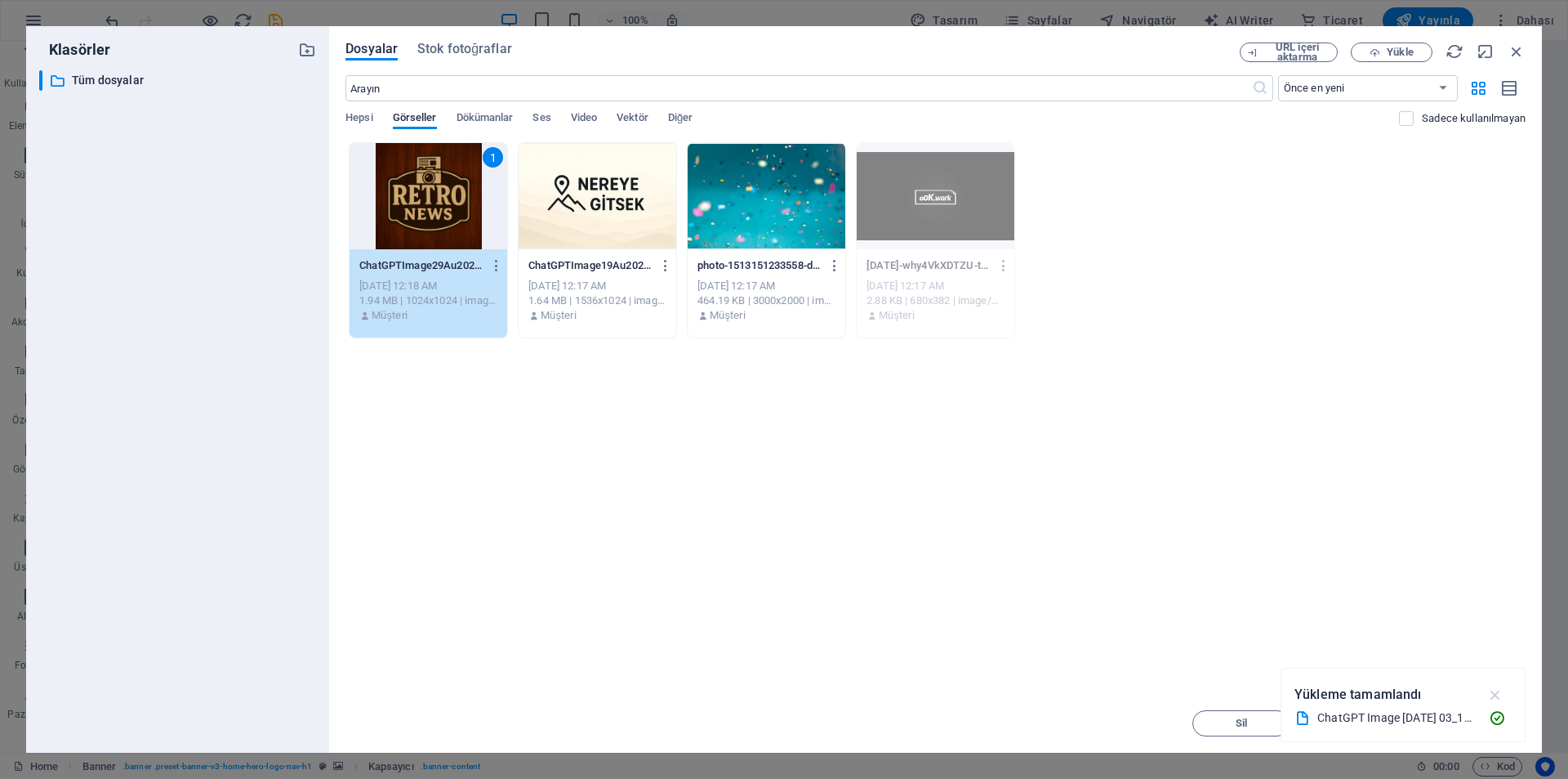
click at [1493, 699] on icon "button" at bounding box center [1495, 694] width 19 height 18
click at [1480, 722] on span "Insert Tuşu" at bounding box center [1475, 723] width 54 height 10
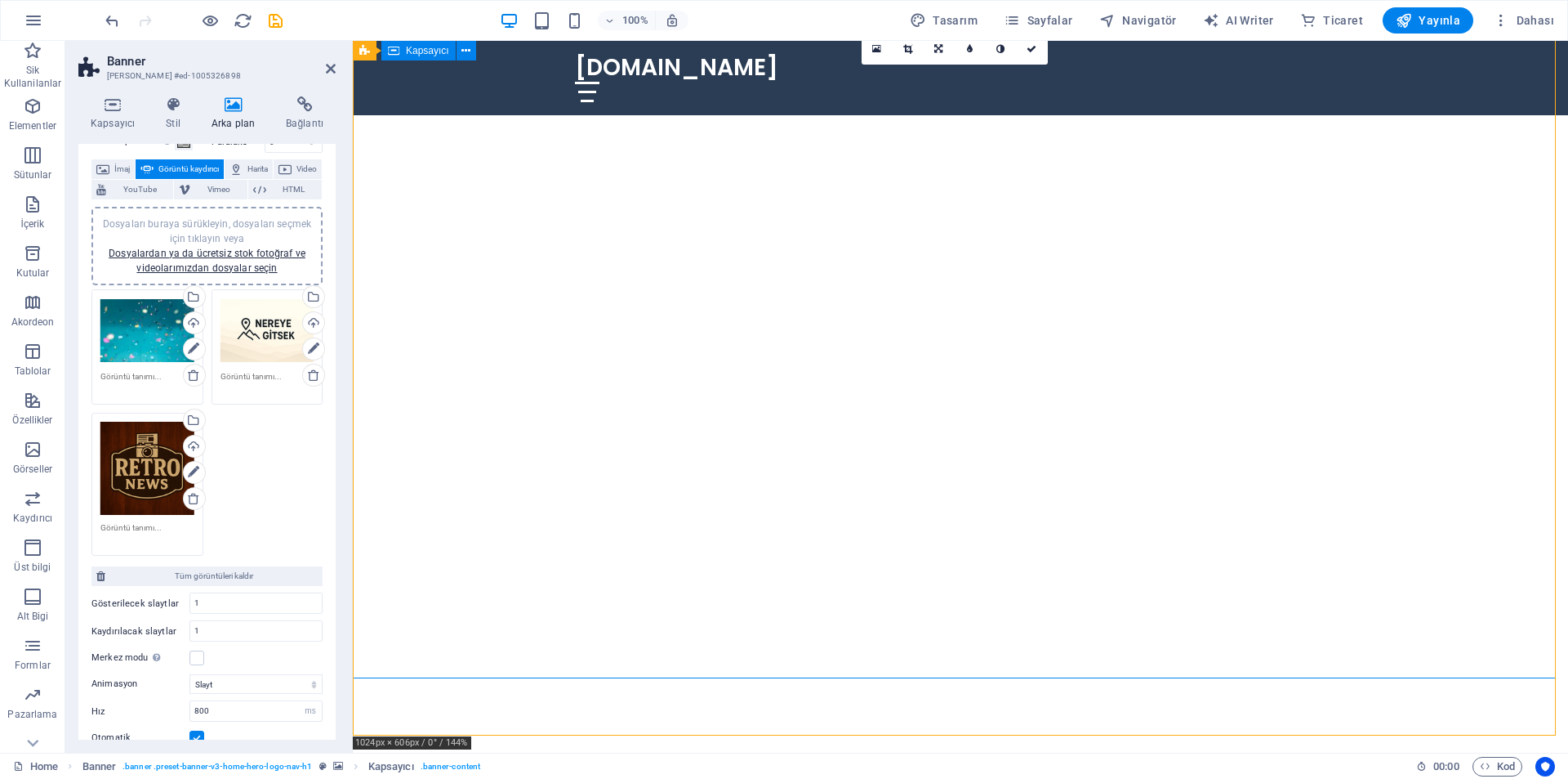
scroll to position [0, 0]
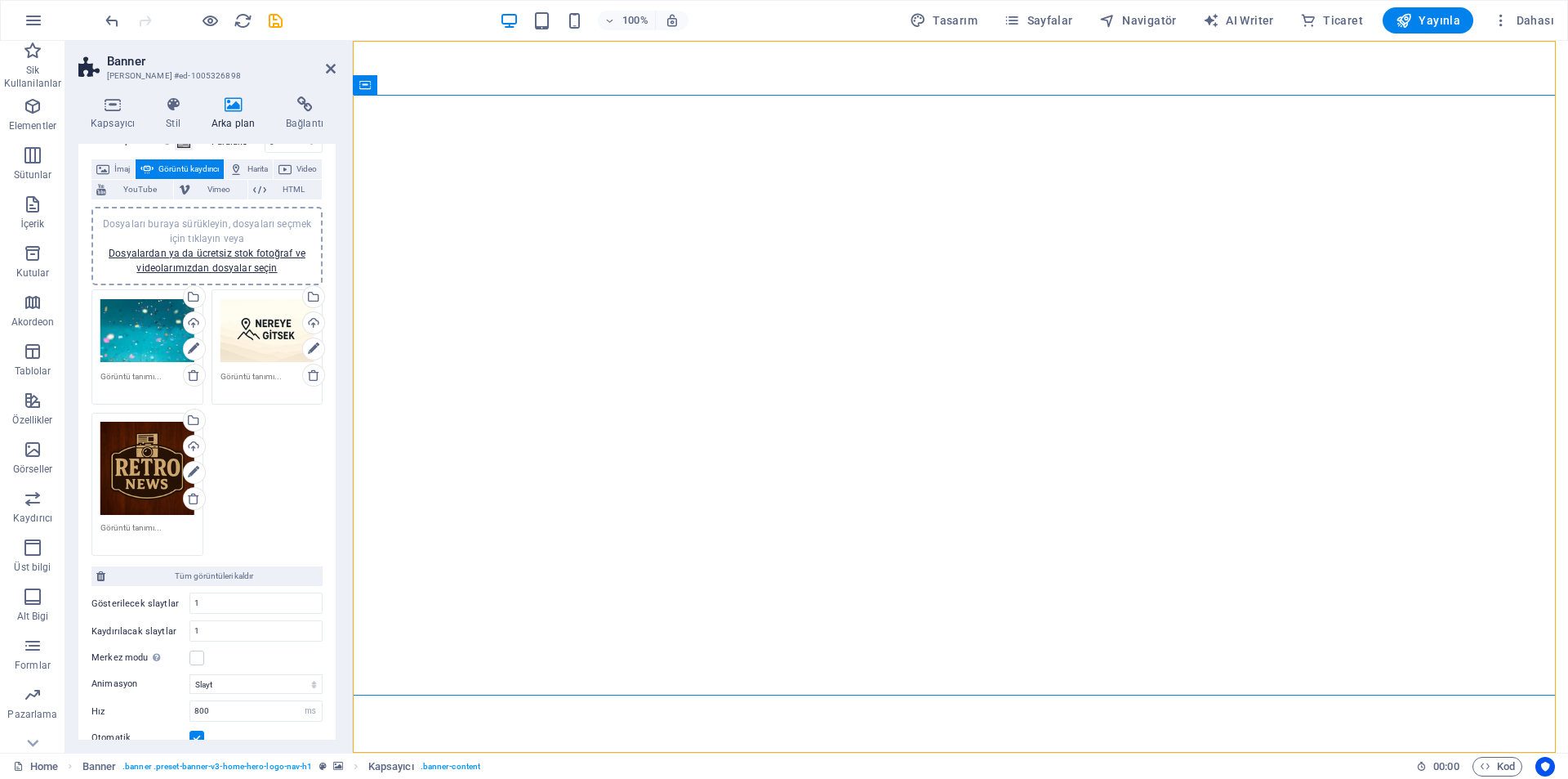
click at [137, 336] on div "Dosyaları buraya sürükleyin, dosyaları seçmek için tıklayın veya Dosyalardan ya…" at bounding box center [147, 330] width 94 height 65
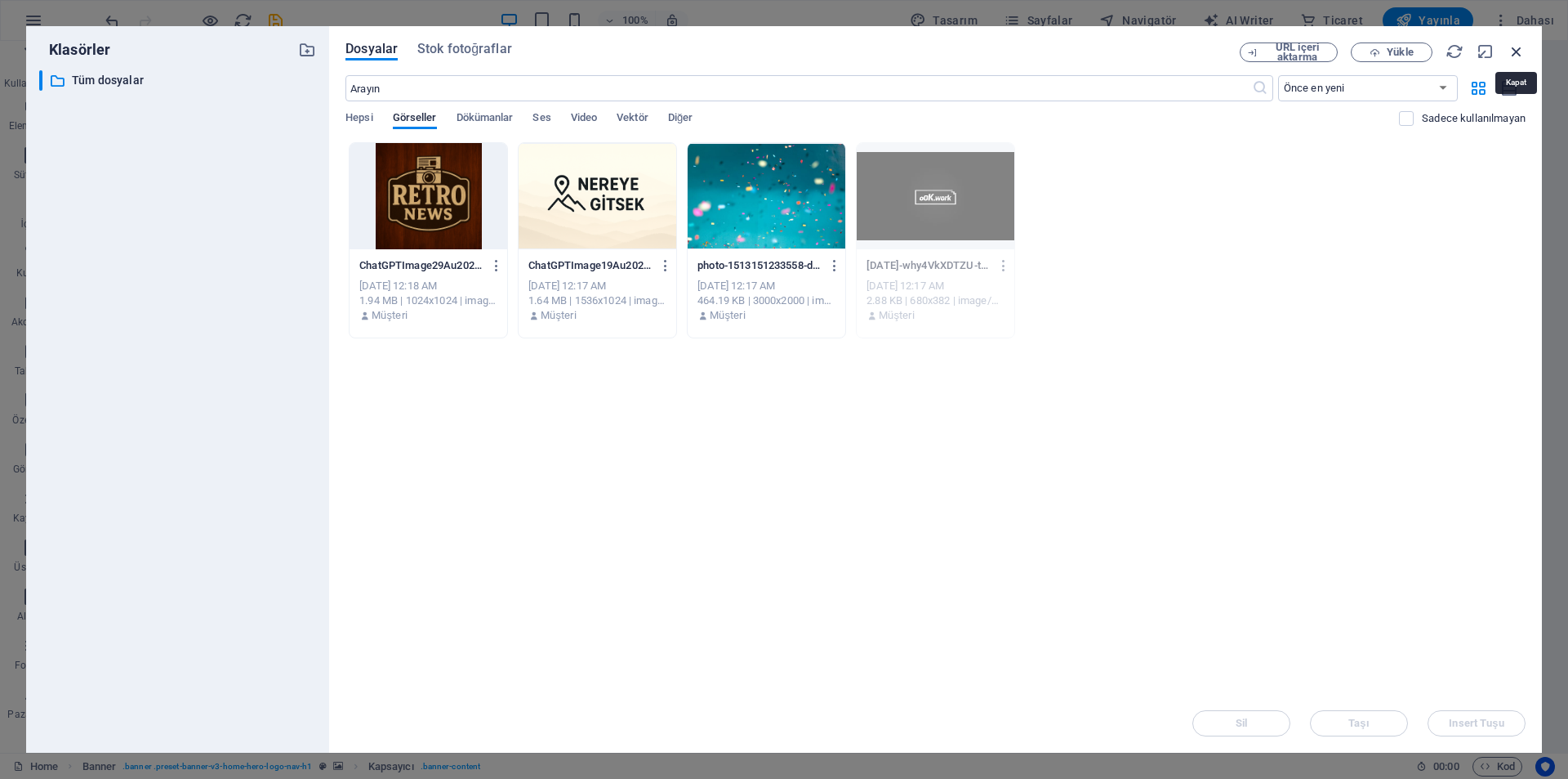
click at [1511, 54] on icon "button" at bounding box center [1516, 52] width 18 height 18
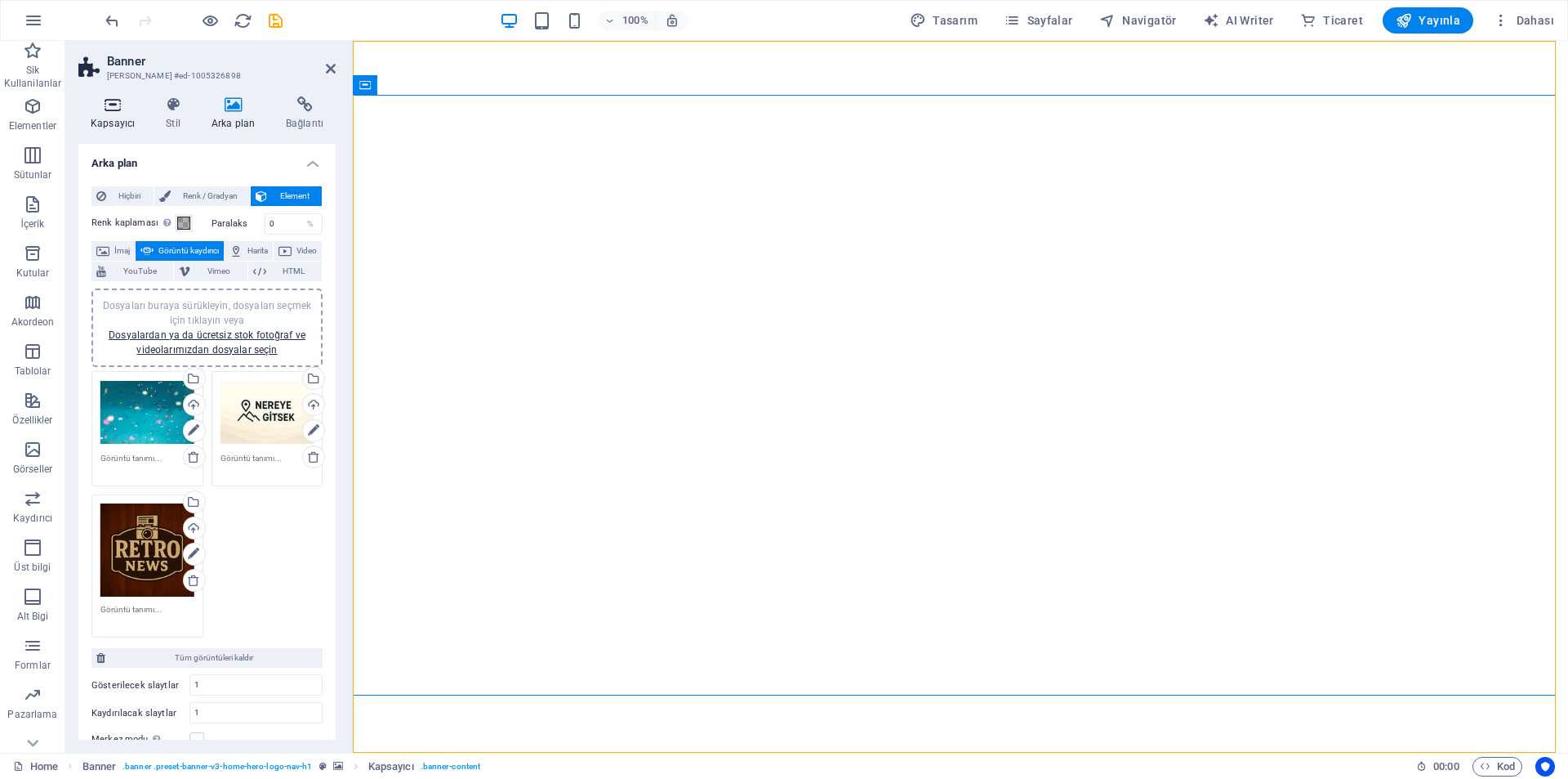
click at [133, 121] on h4 "Kapsayıcı" at bounding box center [116, 113] width 75 height 34
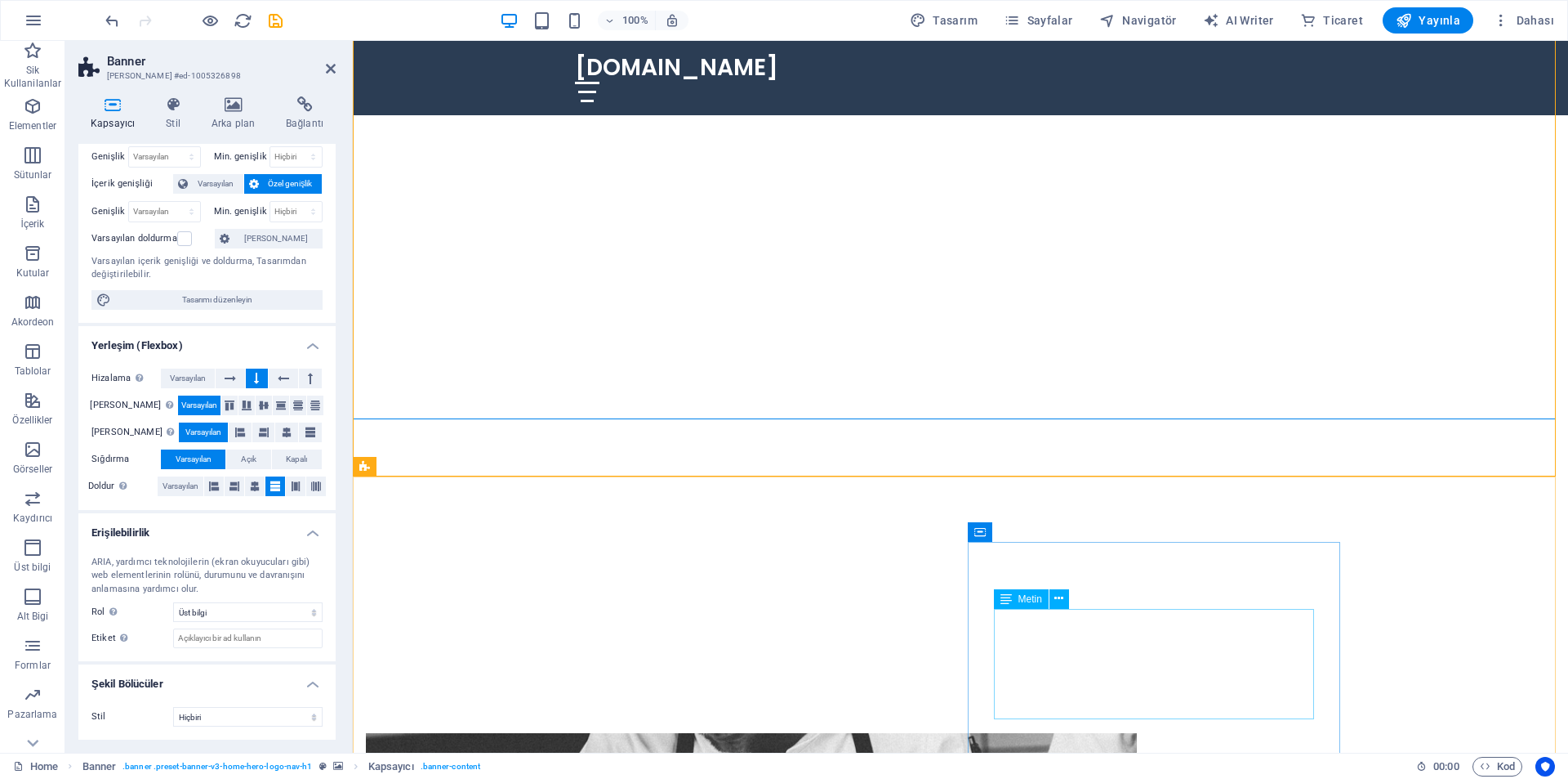
scroll to position [409, 0]
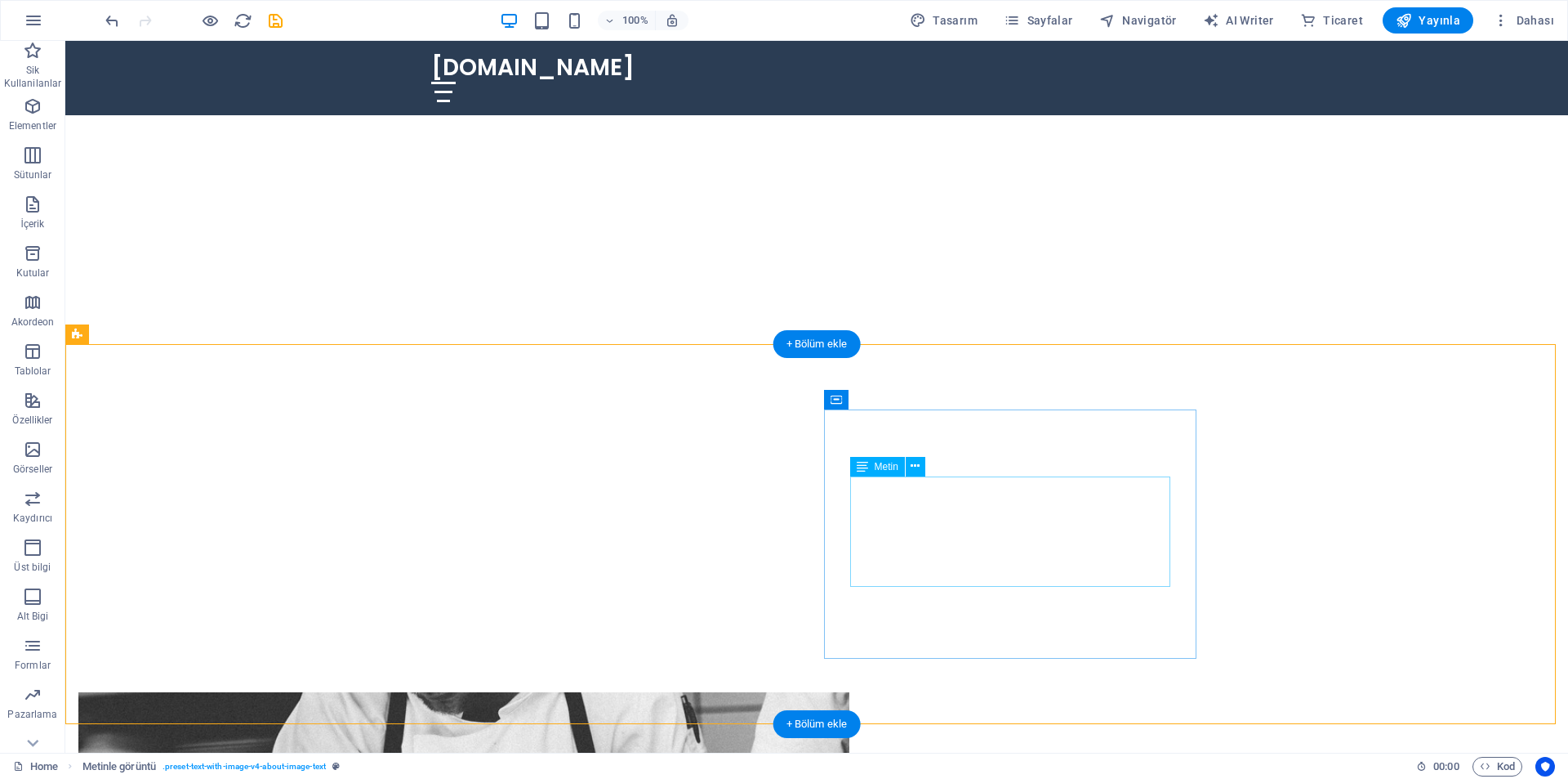
scroll to position [0, 0]
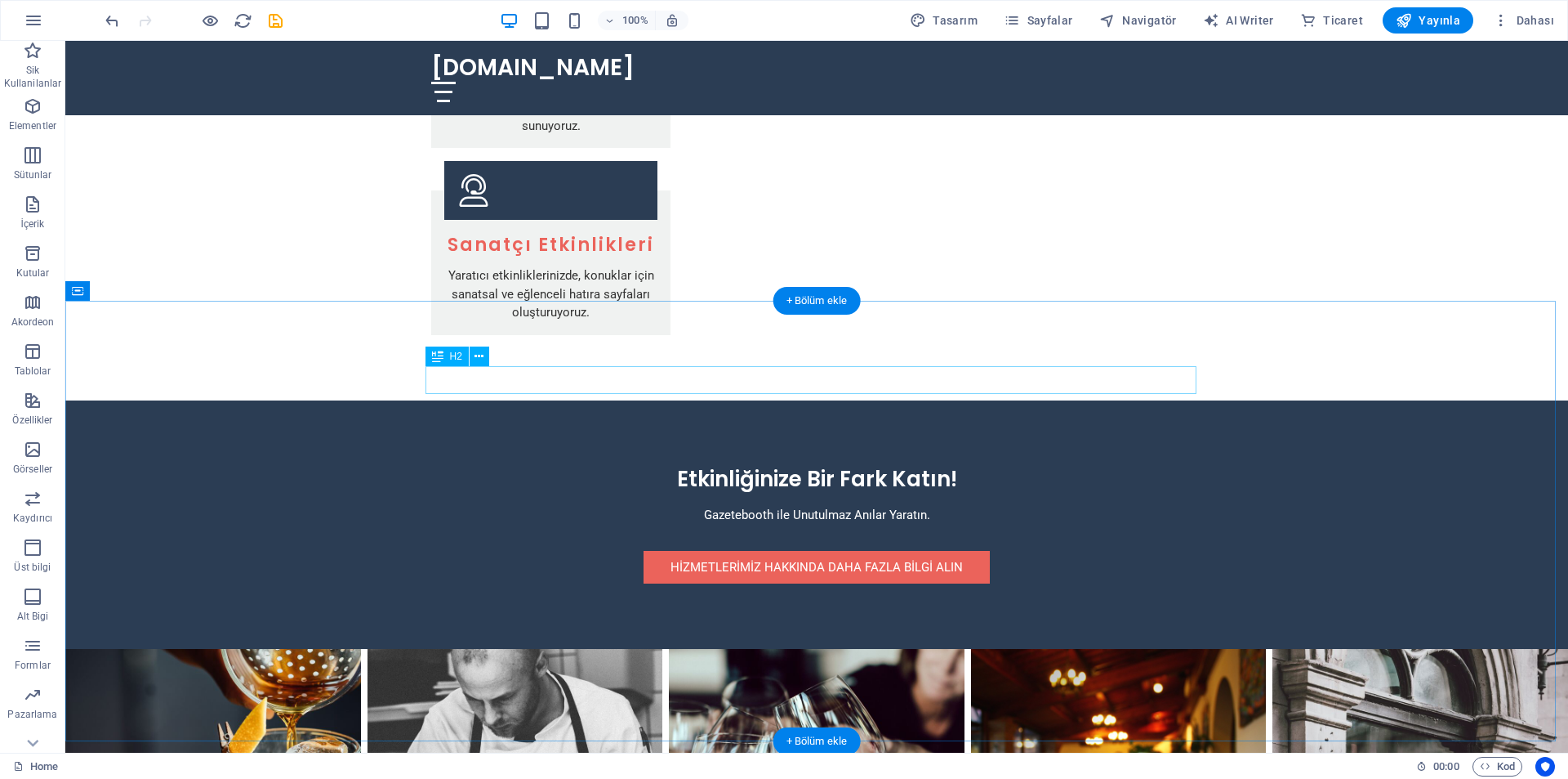
scroll to position [3443, 0]
